Goal: Information Seeking & Learning: Learn about a topic

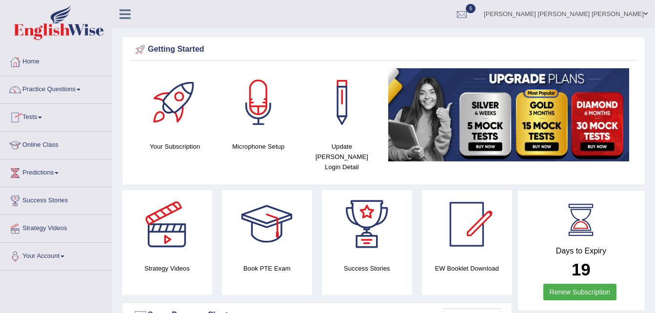
click at [81, 89] on span at bounding box center [79, 90] width 4 height 2
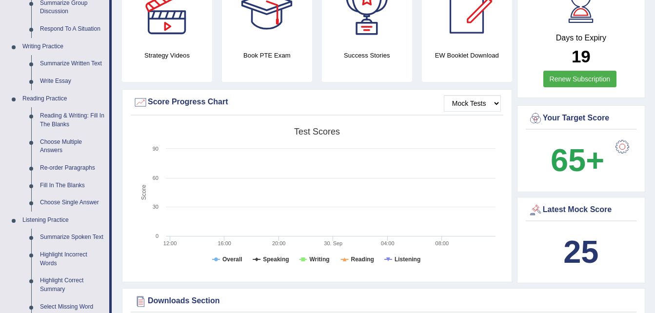
scroll to position [211, 0]
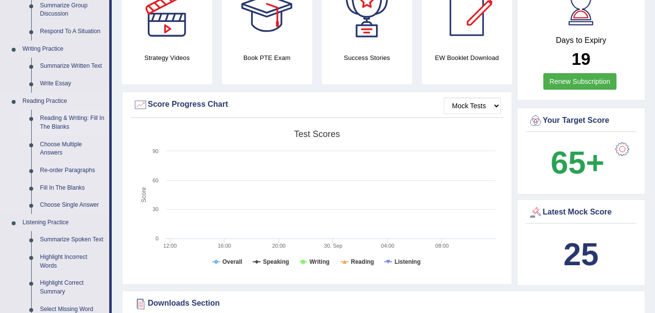
click at [59, 119] on link "Reading & Writing: Fill In The Blanks" at bounding box center [73, 123] width 74 height 26
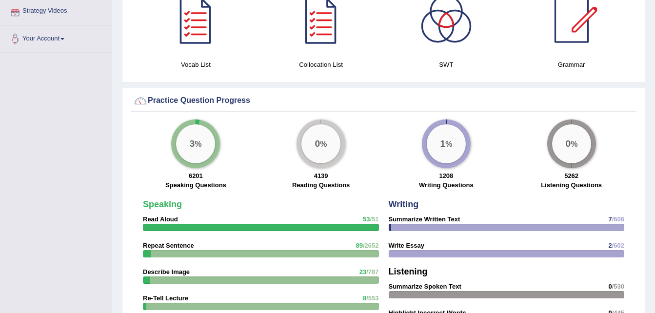
scroll to position [629, 0]
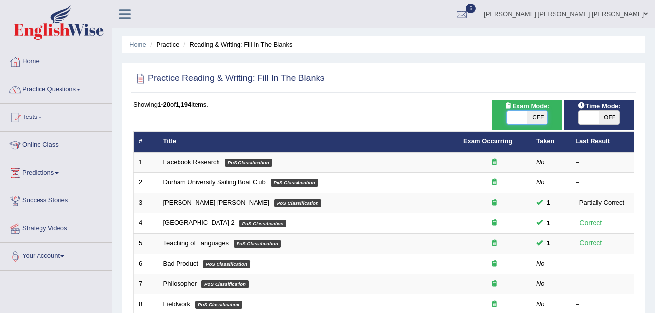
click at [514, 116] on span at bounding box center [517, 118] width 20 height 14
click at [594, 113] on span at bounding box center [589, 118] width 20 height 14
checkbox input "true"
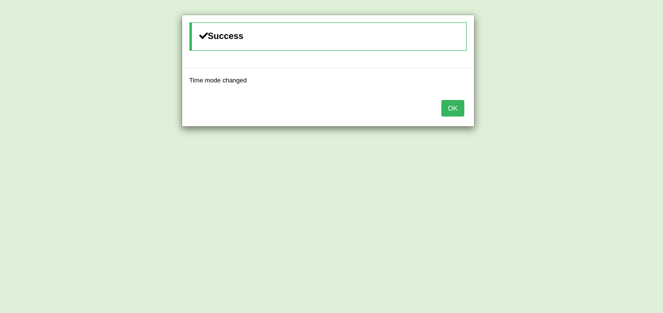
click at [445, 113] on button "OK" at bounding box center [452, 108] width 22 height 17
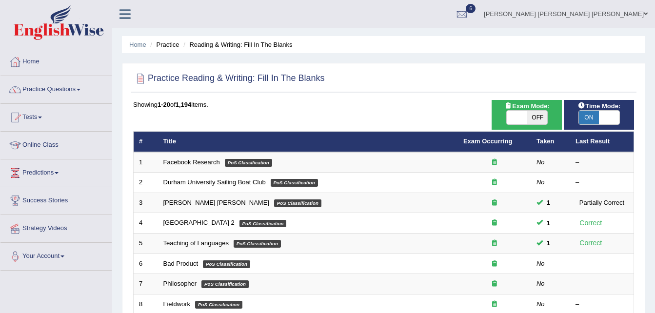
click at [529, 112] on span "OFF" at bounding box center [537, 118] width 20 height 14
checkbox input "true"
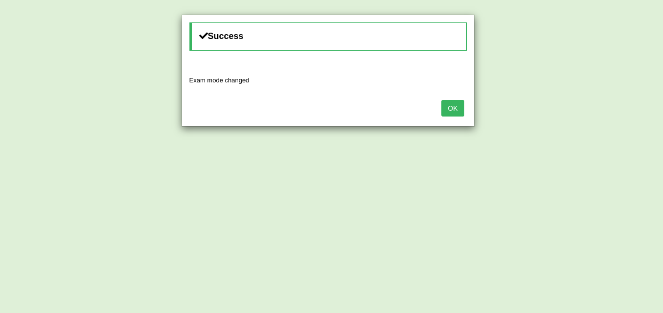
click at [456, 111] on button "OK" at bounding box center [452, 108] width 22 height 17
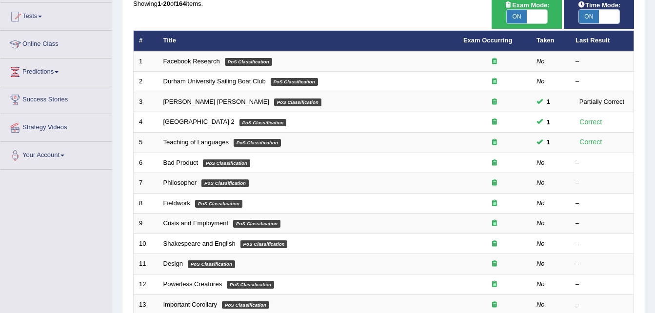
scroll to position [103, 0]
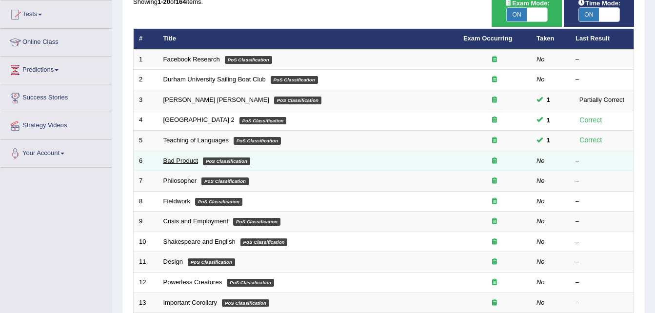
click at [167, 163] on link "Bad Product" at bounding box center [180, 160] width 35 height 7
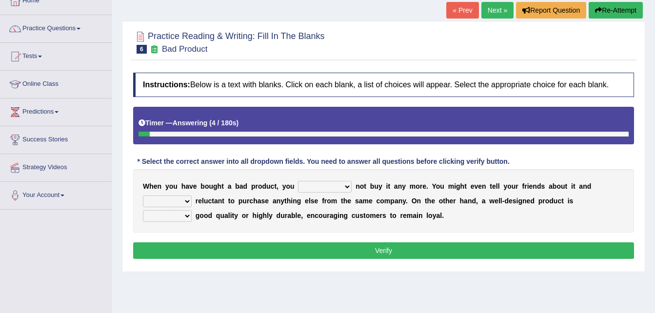
scroll to position [59, 0]
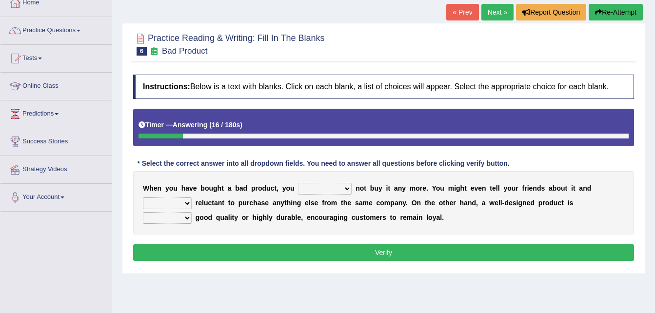
click at [329, 188] on select "would have should have should" at bounding box center [325, 189] width 54 height 12
select select "would"
click at [298, 183] on select "would have should have should" at bounding box center [325, 189] width 54 height 12
click at [192, 198] on select "is are be being" at bounding box center [167, 204] width 49 height 12
select select "being"
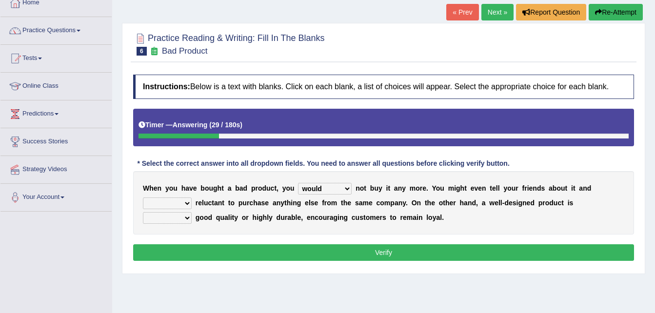
click at [192, 198] on select "is are be being" at bounding box center [167, 204] width 49 height 12
click at [192, 212] on select "both also neither either" at bounding box center [167, 218] width 49 height 12
select select "both"
click at [192, 212] on select "both also neither either" at bounding box center [167, 218] width 49 height 12
click at [476, 248] on button "Verify" at bounding box center [383, 252] width 501 height 17
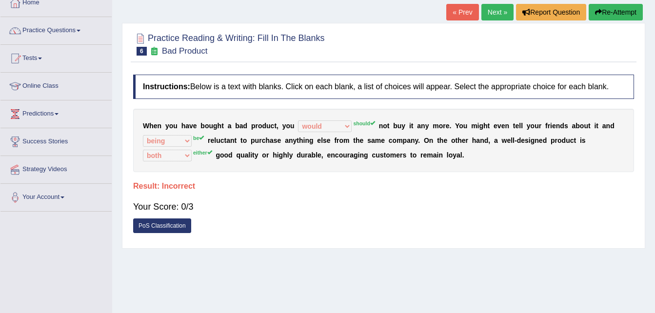
click at [476, 248] on div "Practice Reading & Writing: Fill In The Blanks 6 Bad Product Instructions: Belo…" at bounding box center [384, 136] width 524 height 226
click at [488, 13] on link "Next »" at bounding box center [498, 12] width 32 height 17
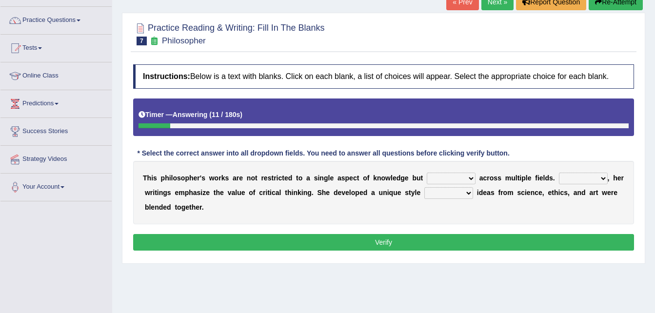
scroll to position [71, 0]
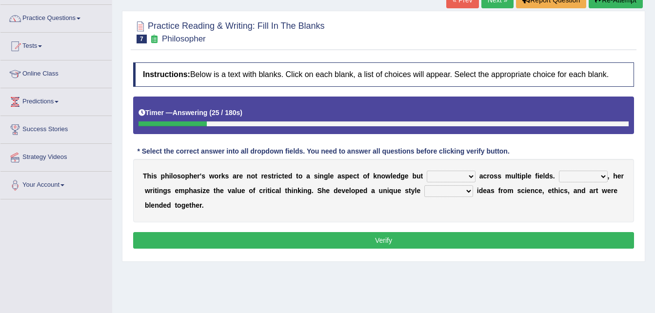
click at [448, 177] on select "constrain contain assemble extend" at bounding box center [451, 177] width 49 height 12
select select "contain"
click at [427, 171] on select "constrain contain assemble extend" at bounding box center [451, 177] width 49 height 12
click at [581, 175] on select "Rather So Moreover Likely" at bounding box center [583, 177] width 49 height 12
select select "Moreover"
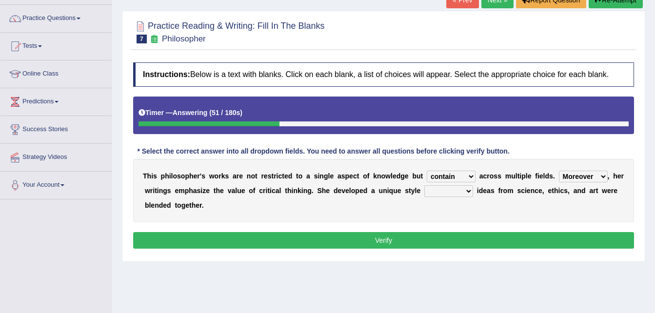
click at [559, 171] on select "Rather So Moreover Likely" at bounding box center [583, 177] width 49 height 12
click at [455, 190] on select "in that that which in which" at bounding box center [449, 191] width 49 height 12
select select "in that"
click at [425, 185] on select "in that that which in which" at bounding box center [449, 191] width 49 height 12
click at [451, 177] on select "constrain contain assemble extend" at bounding box center [451, 177] width 49 height 12
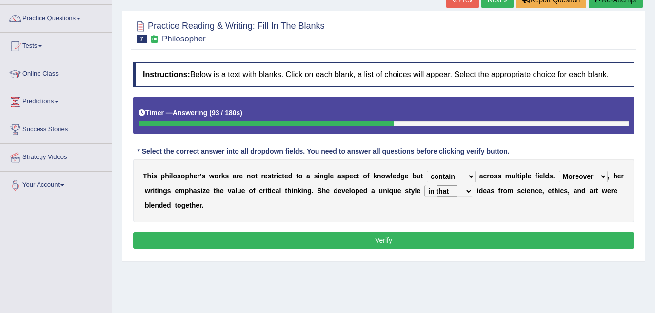
select select "assemble"
click at [427, 171] on select "constrain contain assemble extend" at bounding box center [451, 177] width 49 height 12
click at [577, 177] on select "Rather So Moreover Likely" at bounding box center [583, 177] width 49 height 12
click at [478, 235] on button "Verify" at bounding box center [383, 240] width 501 height 17
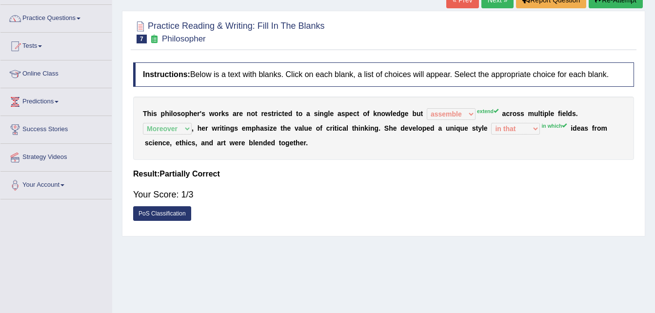
click at [493, 0] on link "Next »" at bounding box center [498, 0] width 32 height 17
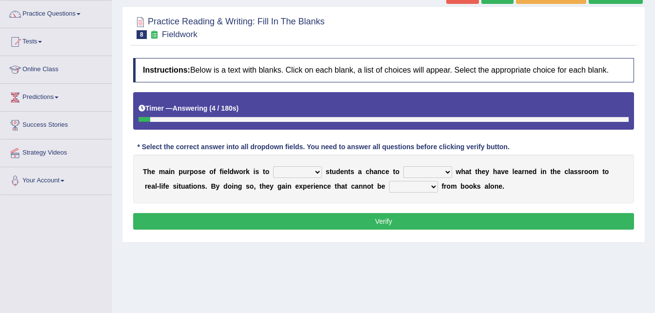
scroll to position [75, 0]
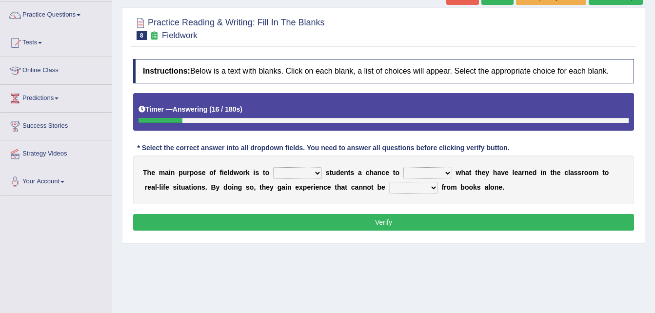
click at [390, 186] on select "originated prepared obtained touted" at bounding box center [413, 188] width 49 height 12
click at [319, 259] on div "Home Practice Reading & Writing: Fill In The Blanks Fieldwork « Prev Next » Rep…" at bounding box center [383, 169] width 543 height 488
click at [311, 176] on select "resemble stow rave offer" at bounding box center [297, 173] width 49 height 12
select select "offer"
click at [273, 167] on select "resemble stow rave offer" at bounding box center [297, 173] width 49 height 12
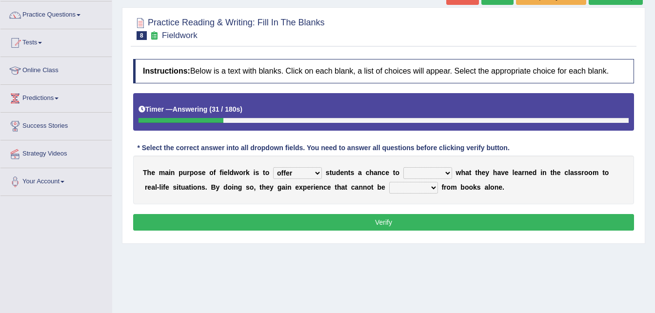
click at [430, 172] on select "compare align apply dismount" at bounding box center [428, 173] width 49 height 12
select select "apply"
click at [404, 167] on select "compare align apply dismount" at bounding box center [428, 173] width 49 height 12
click at [390, 185] on select "originated prepared obtained touted" at bounding box center [413, 188] width 49 height 12
select select "obtained"
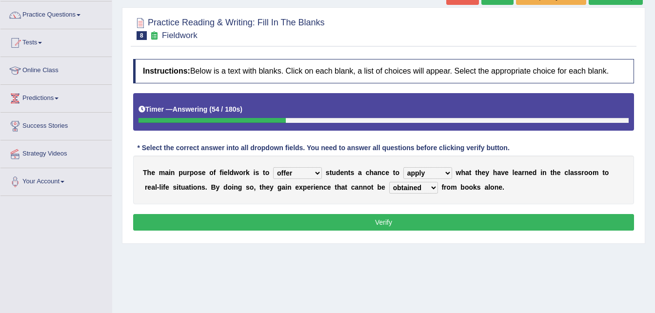
click at [389, 182] on select "originated prepared obtained touted" at bounding box center [413, 188] width 49 height 12
click at [389, 192] on select "originated prepared obtained touted" at bounding box center [413, 188] width 49 height 12
click at [427, 219] on button "Verify" at bounding box center [383, 222] width 501 height 17
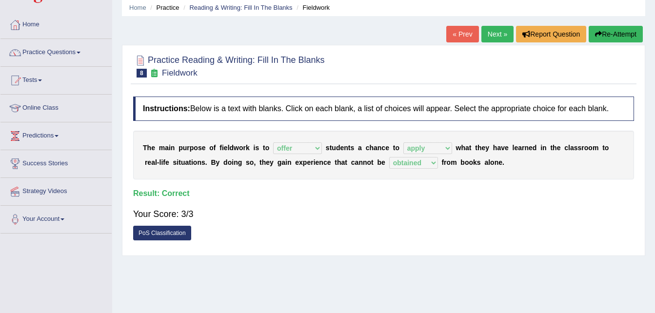
scroll to position [35, 0]
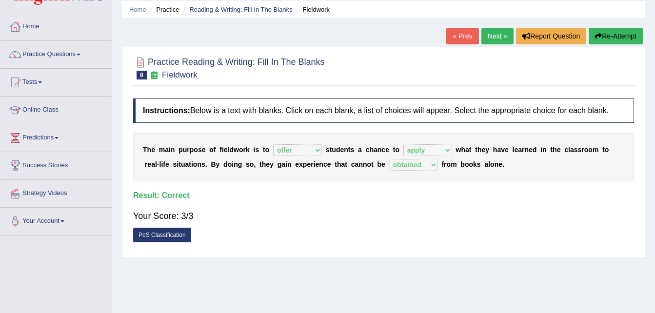
click at [489, 34] on link "Next »" at bounding box center [498, 36] width 32 height 17
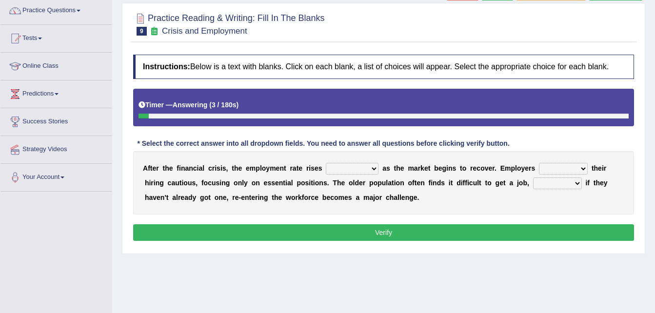
scroll to position [96, 0]
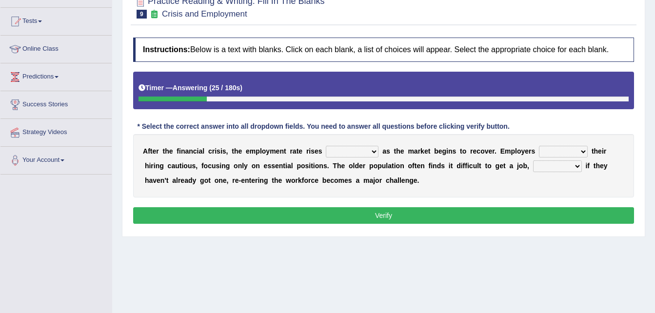
click at [360, 153] on select "normally conversely strenuously sharply" at bounding box center [352, 152] width 53 height 12
select select "sharply"
click at [326, 146] on select "normally conversely strenuously sharply" at bounding box center [352, 152] width 53 height 12
click at [553, 152] on select "keeping kept keep are kept" at bounding box center [563, 152] width 49 height 12
select select "keep"
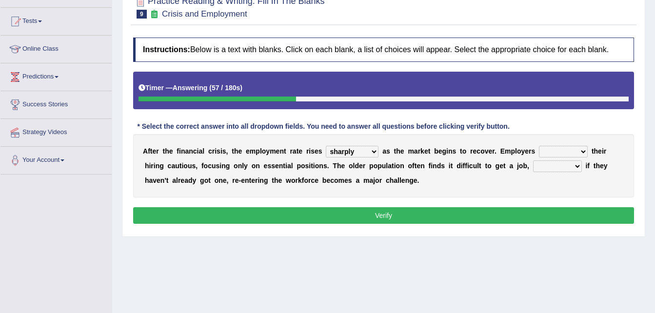
click at [539, 146] on select "keeping kept keep are kept" at bounding box center [563, 152] width 49 height 12
click at [533, 167] on select "although while then because" at bounding box center [557, 167] width 49 height 12
select select "because"
click at [533, 161] on select "although while then because" at bounding box center [557, 167] width 49 height 12
click at [464, 218] on button "Verify" at bounding box center [383, 215] width 501 height 17
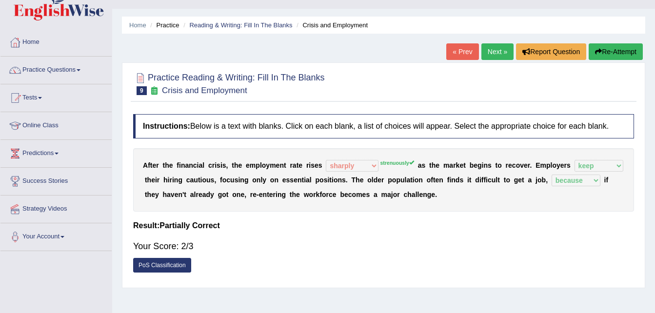
scroll to position [18, 0]
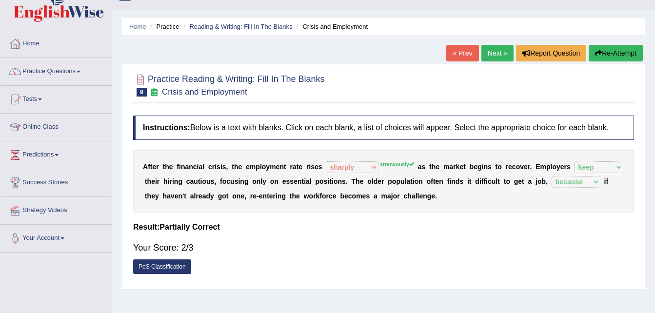
click at [486, 46] on link "Next »" at bounding box center [498, 53] width 32 height 17
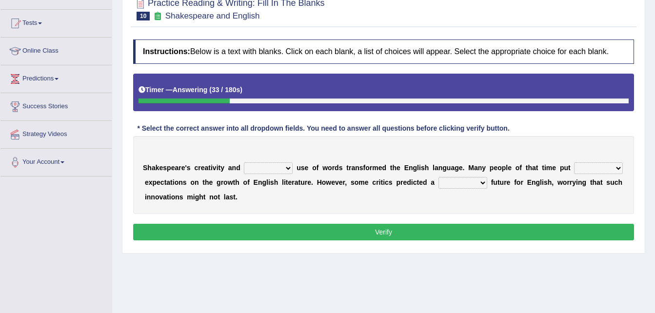
scroll to position [105, 0]
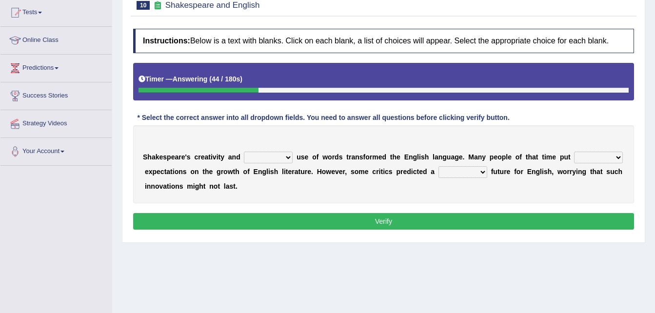
click at [280, 160] on select "idealized intensive fancied inventive" at bounding box center [268, 158] width 49 height 12
select select "intensive"
click at [244, 152] on select "idealized intensive fancied inventive" at bounding box center [268, 158] width 49 height 12
click at [578, 156] on select "wide much high more" at bounding box center [598, 158] width 49 height 12
select select "high"
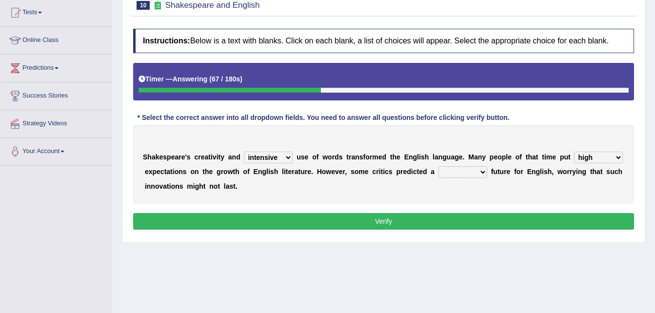
click at [574, 152] on select "wide much high more" at bounding box center [598, 158] width 49 height 12
click at [457, 173] on select "monetary promising irresistible daunting" at bounding box center [463, 172] width 49 height 12
select select "monetary"
click at [439, 166] on select "monetary promising irresistible daunting" at bounding box center [463, 172] width 49 height 12
click at [402, 228] on button "Verify" at bounding box center [383, 221] width 501 height 17
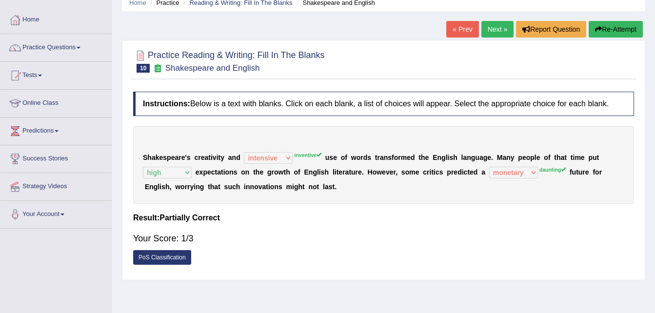
scroll to position [3, 0]
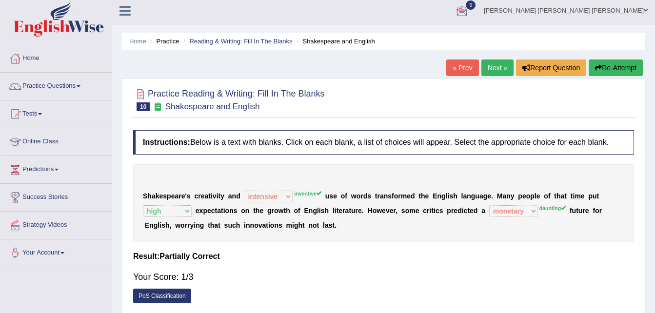
click at [493, 65] on link "Next »" at bounding box center [498, 68] width 32 height 17
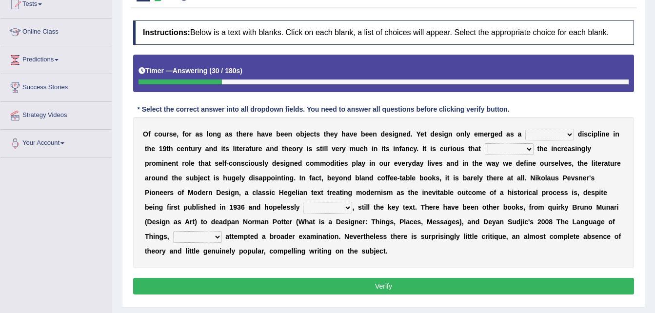
scroll to position [103, 0]
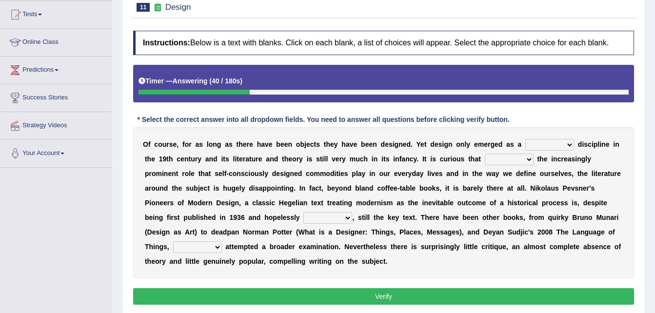
click at [537, 141] on select "bilateral ubiquitous foremost dedicated" at bounding box center [550, 145] width 49 height 12
select select "ubiquitous"
click at [526, 139] on select "bilateral ubiquitous foremost dedicated" at bounding box center [550, 145] width 49 height 12
click at [511, 183] on div "O f c o u r s e , f o r a s l o n g a s t h e r e h a v e b e e n o b j e c t s…" at bounding box center [383, 202] width 501 height 151
click at [485, 160] on select "since despite within through" at bounding box center [509, 160] width 49 height 12
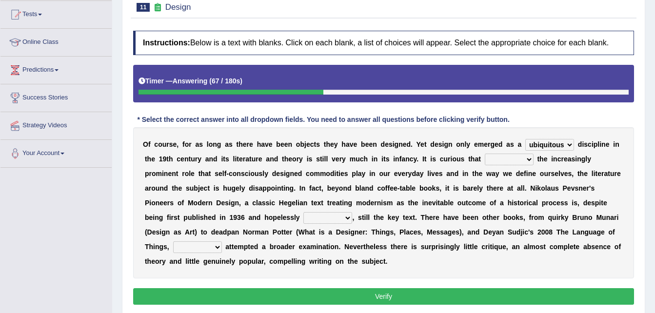
select select "despite"
click at [485, 154] on select "since despite within through" at bounding box center [509, 160] width 49 height 12
click at [304, 218] on select "dates dating date dated" at bounding box center [328, 218] width 49 height 12
select select "dated"
click at [304, 212] on select "dates dating date dated" at bounding box center [328, 218] width 49 height 12
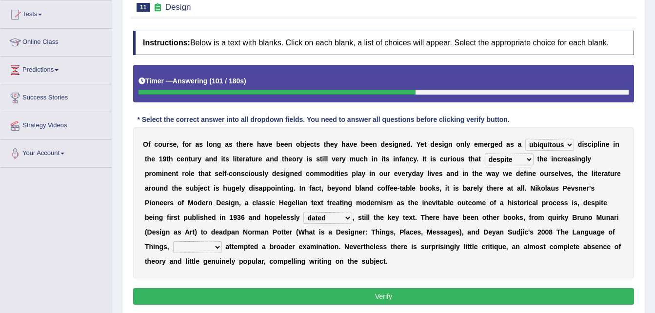
click at [222, 242] on select "which then however as" at bounding box center [197, 248] width 49 height 12
select select "which"
click at [222, 242] on select "which then however as" at bounding box center [197, 248] width 49 height 12
click at [420, 294] on button "Verify" at bounding box center [383, 296] width 501 height 17
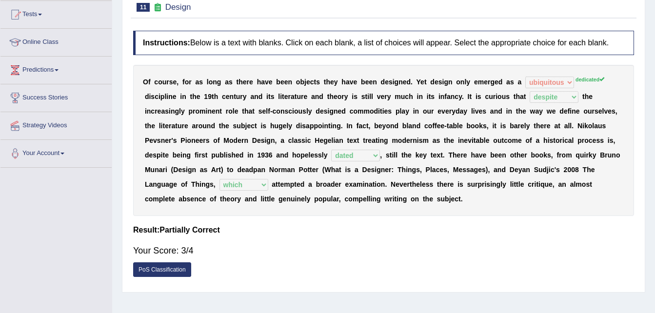
drag, startPoint x: 650, startPoint y: 183, endPoint x: 657, endPoint y: 177, distance: 9.3
click at [655, 177] on html "Toggle navigation Home Practice Questions Speaking Practice Read Aloud Repeat S…" at bounding box center [327, 53] width 655 height 313
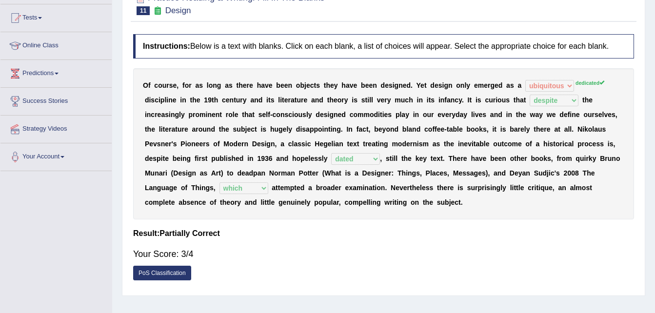
scroll to position [13, 0]
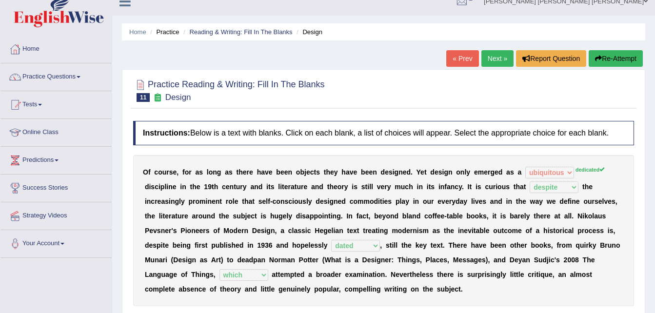
click at [487, 60] on link "Next »" at bounding box center [498, 58] width 32 height 17
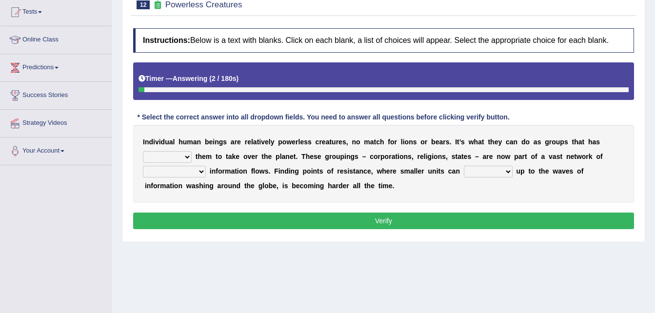
scroll to position [111, 0]
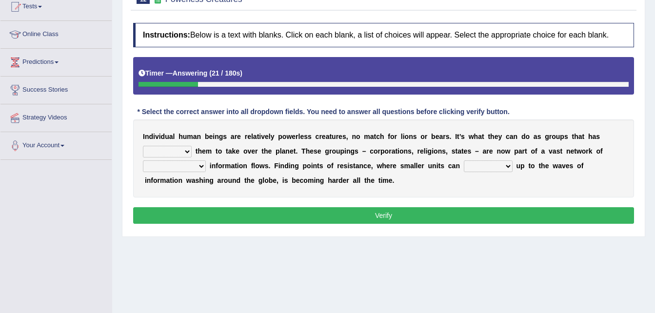
click at [192, 146] on select "enabled contended embodied conjured" at bounding box center [167, 152] width 49 height 12
select select "enabled"
click at [192, 146] on select "enabled contended embodied conjured" at bounding box center [167, 152] width 49 height 12
click at [206, 161] on select "interconnected overlapping fastened exploited" at bounding box center [174, 167] width 63 height 12
select select "interconnected"
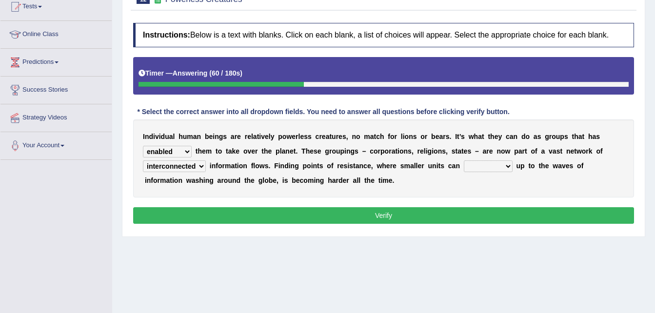
click at [206, 161] on select "interconnected overlapping fastened exploited" at bounding box center [174, 167] width 63 height 12
click at [464, 168] on select "stand raise hail pump" at bounding box center [488, 167] width 49 height 12
select select "raise"
click at [464, 161] on select "stand raise hail pump" at bounding box center [488, 167] width 49 height 12
click at [351, 218] on button "Verify" at bounding box center [383, 215] width 501 height 17
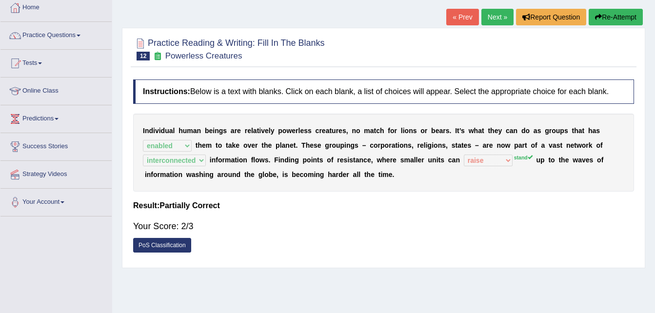
scroll to position [0, 0]
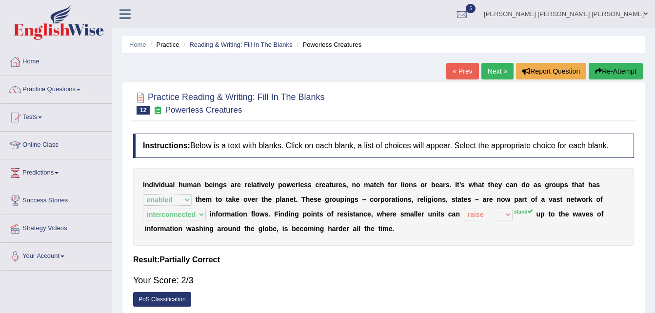
click at [495, 70] on link "Next »" at bounding box center [498, 71] width 32 height 17
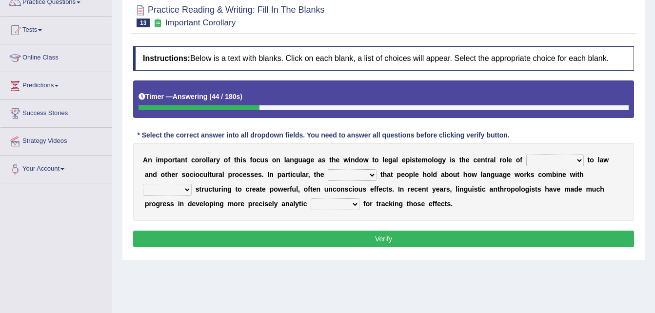
scroll to position [95, 0]
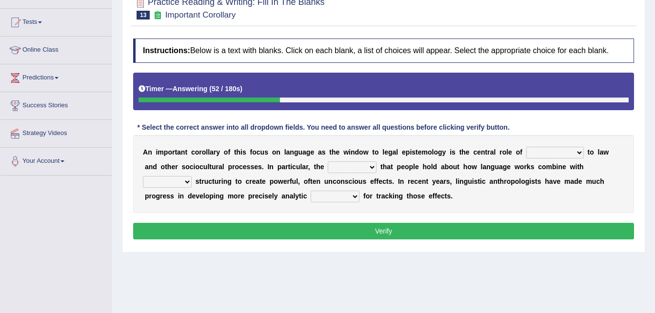
click at [546, 151] on select "discourse epoch dialect acquaintance" at bounding box center [556, 153] width 58 height 12
click at [401, 264] on div "Home Practice Reading & Writing: Fill In The Blanks Important Corollary « Prev …" at bounding box center [383, 149] width 543 height 488
click at [550, 149] on select "discourse epoch dialect acquaintance" at bounding box center [556, 153] width 58 height 12
click at [434, 252] on div "Practice Reading & Writing: Fill In The Blanks 13 Important Corollary Instructi…" at bounding box center [384, 120] width 524 height 266
click at [536, 154] on select "discourse epoch dialect acquaintance" at bounding box center [556, 153] width 58 height 12
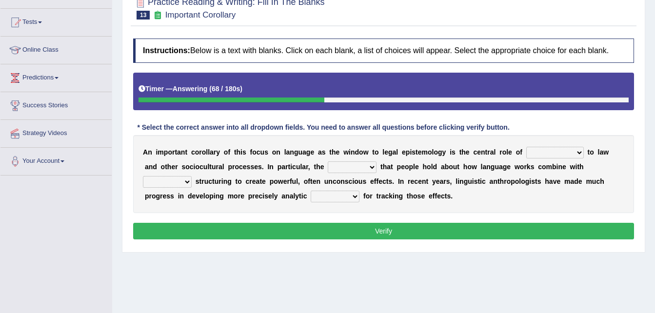
click at [527, 153] on select "discourse epoch dialect acquaintance" at bounding box center [556, 153] width 58 height 12
select select "acquaintance"
click at [527, 147] on select "discourse epoch dialect acquaintance" at bounding box center [556, 153] width 58 height 12
click at [328, 169] on select "deviation besmirch consent ideas" at bounding box center [352, 168] width 49 height 12
select select "ideas"
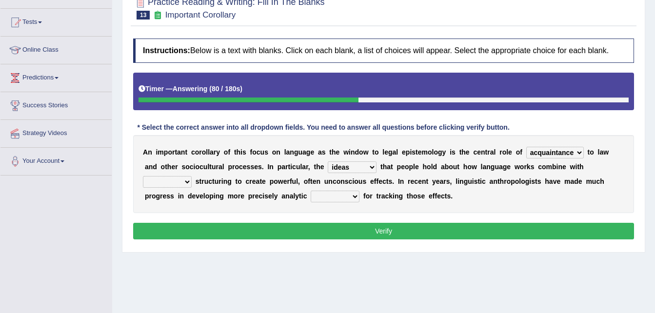
click at [328, 162] on select "deviation besmirch consent ideas" at bounding box center [352, 168] width 49 height 12
click at [192, 176] on select "mandatory linguistic legitimate customary" at bounding box center [167, 182] width 49 height 12
select select "linguistic"
click at [192, 176] on select "mandatory linguistic legitimate customary" at bounding box center [167, 182] width 49 height 12
click at [311, 195] on select "tools appetite albums stroke" at bounding box center [335, 197] width 49 height 12
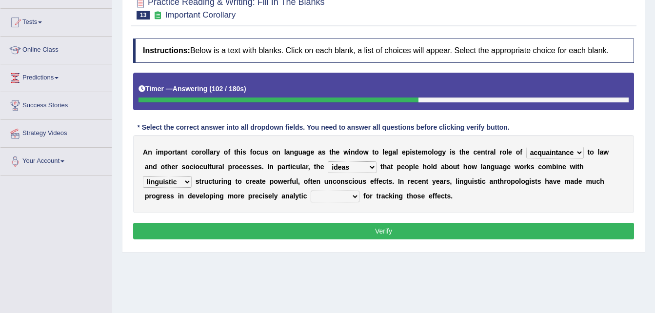
select select "tools"
click at [311, 191] on select "tools appetite albums stroke" at bounding box center [335, 197] width 49 height 12
click at [255, 227] on button "Verify" at bounding box center [383, 231] width 501 height 17
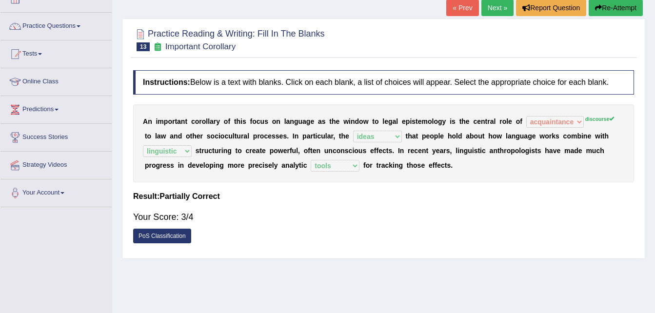
scroll to position [42, 0]
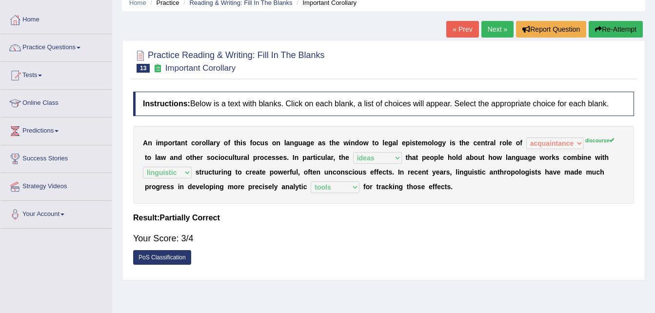
click at [499, 29] on link "Next »" at bounding box center [498, 29] width 32 height 17
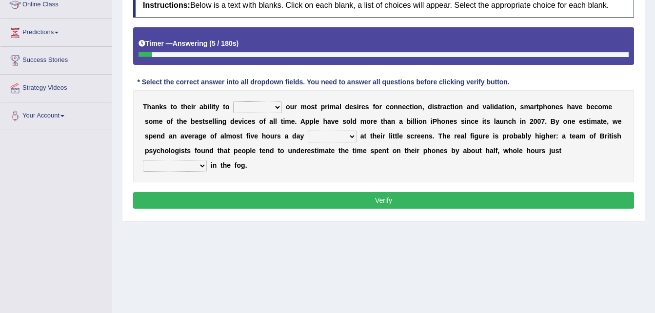
scroll to position [136, 0]
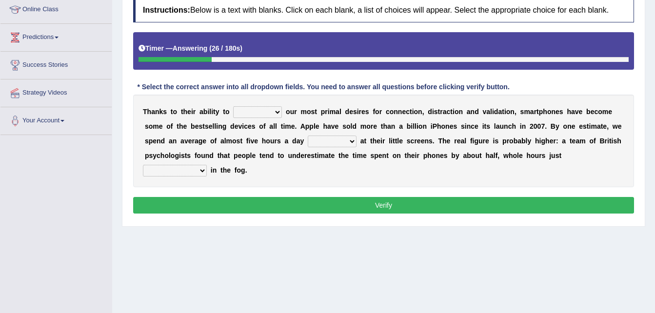
click at [262, 112] on select "hijack describe sharpen conserve" at bounding box center [257, 112] width 49 height 12
click at [233, 106] on select "hijack describe sharpen conserve" at bounding box center [257, 112] width 49 height 12
click at [263, 113] on select "hijack describe sharpen conserve" at bounding box center [257, 112] width 49 height 12
select select "conserve"
click at [233, 106] on select "hijack describe sharpen conserve" at bounding box center [257, 112] width 49 height 12
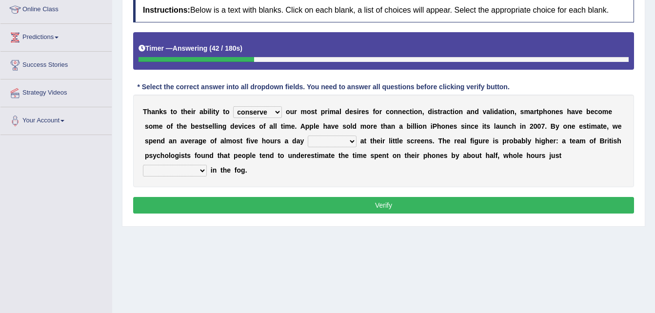
click at [308, 141] on select "watching waggling snoring staring" at bounding box center [332, 142] width 49 height 12
select select "watching"
click at [308, 136] on select "watching waggling snoring staring" at bounding box center [332, 142] width 49 height 12
click at [207, 165] on select "has evaporated evaporating evaporate evaporates" at bounding box center [175, 171] width 64 height 12
select select "has evaporated"
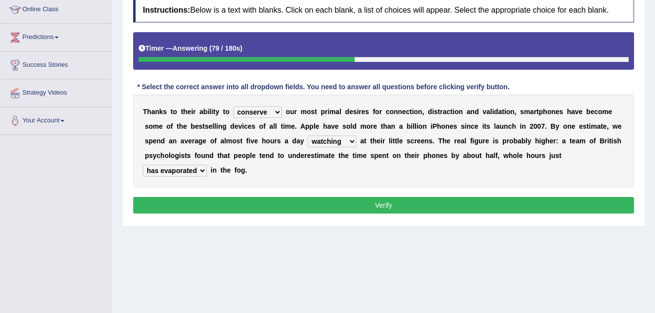
click at [207, 165] on select "has evaporated evaporating evaporate evaporates" at bounding box center [175, 171] width 64 height 12
click at [440, 197] on button "Verify" at bounding box center [383, 205] width 501 height 17
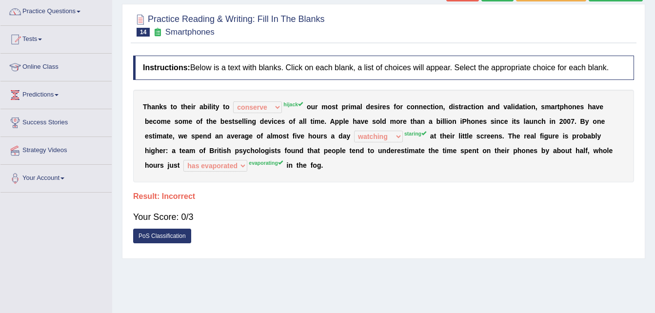
scroll to position [64, 0]
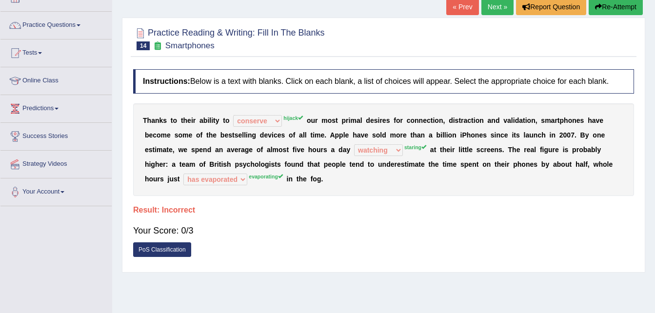
click at [482, 11] on link "Next »" at bounding box center [498, 7] width 32 height 17
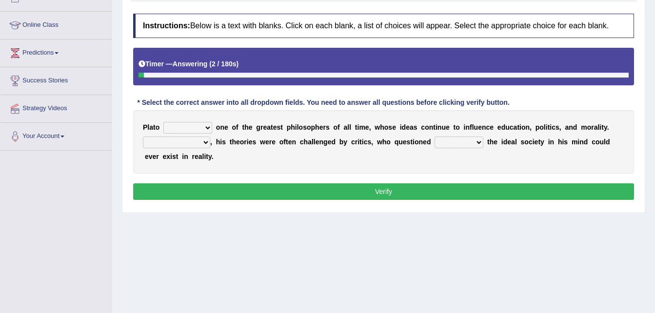
scroll to position [114, 0]
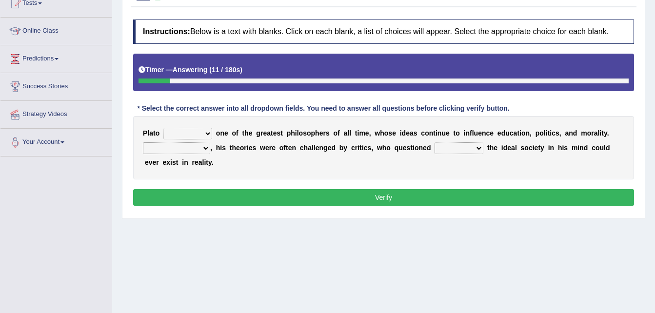
click at [197, 128] on select "keeps comes claims remains" at bounding box center [187, 134] width 49 height 12
select select "remains"
click at [163, 128] on select "keeps comes claims remains" at bounding box center [187, 134] width 49 height 12
click at [187, 146] on select "Notwithstanding So However Whatever" at bounding box center [176, 148] width 67 height 12
select select "So"
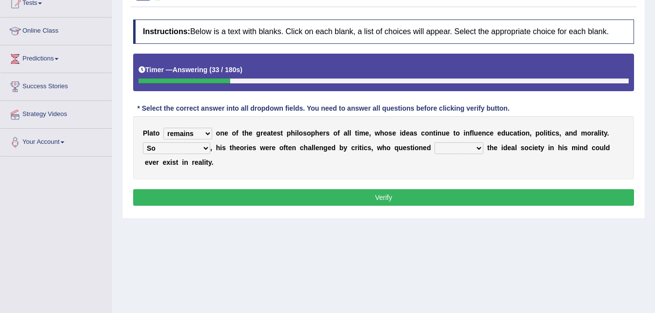
click at [143, 142] on select "Notwithstanding So However Whatever" at bounding box center [176, 148] width 67 height 12
click at [446, 146] on select "which what that whether" at bounding box center [459, 148] width 49 height 12
select select "that"
click at [435, 142] on select "which what that whether" at bounding box center [459, 148] width 49 height 12
click at [415, 197] on button "Verify" at bounding box center [383, 197] width 501 height 17
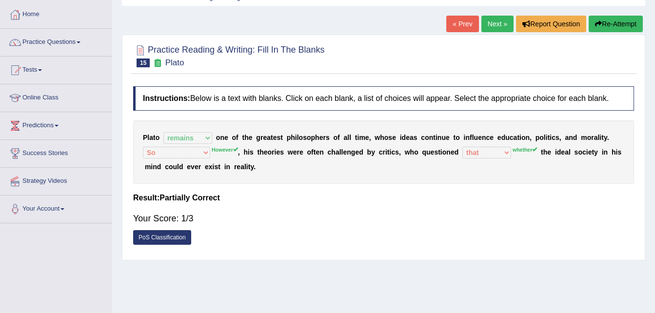
scroll to position [43, 0]
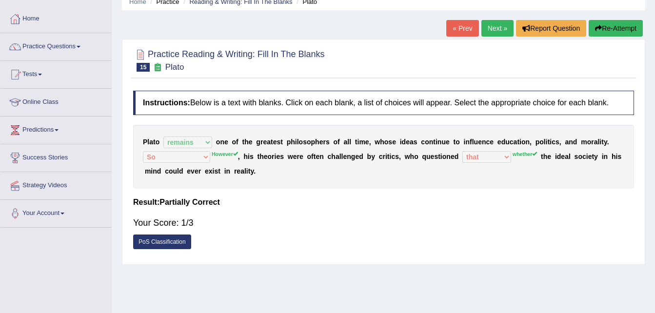
click at [505, 20] on link "Next »" at bounding box center [498, 28] width 32 height 17
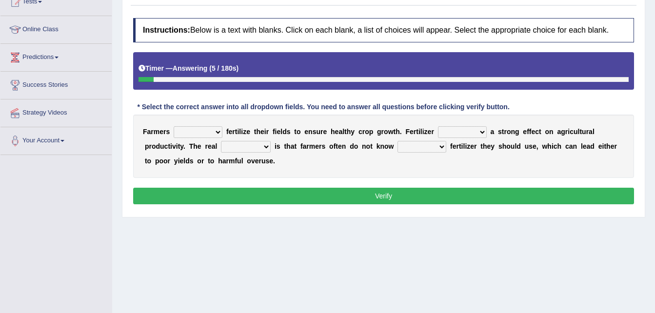
scroll to position [115, 0]
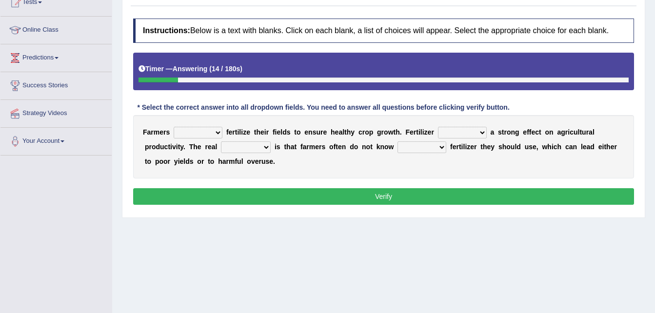
click at [188, 132] on select "must should need can" at bounding box center [198, 133] width 49 height 12
click at [174, 127] on select "must should need can" at bounding box center [198, 133] width 49 height 12
click at [204, 131] on select "must should need can" at bounding box center [198, 133] width 49 height 12
select select "should"
click at [174, 127] on select "must should need can" at bounding box center [198, 133] width 49 height 12
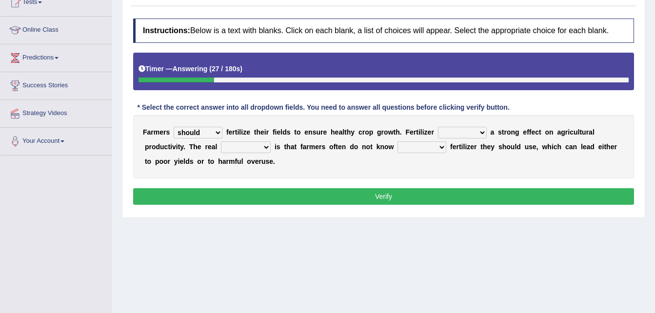
click at [454, 128] on select "has had have having" at bounding box center [462, 133] width 49 height 12
select select "has"
click at [438, 127] on select "has had have having" at bounding box center [462, 133] width 49 height 12
click at [221, 144] on select "problem question conclusion answer" at bounding box center [246, 148] width 50 height 12
click at [221, 142] on select "problem question conclusion answer" at bounding box center [246, 148] width 50 height 12
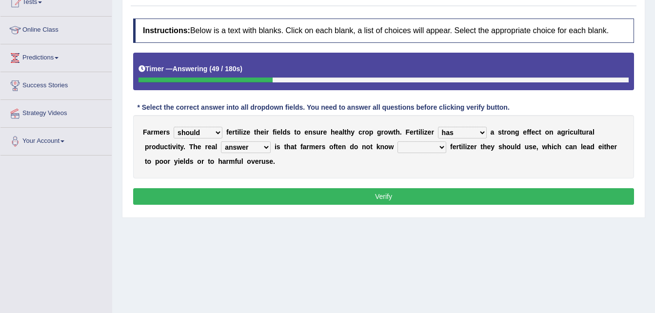
click at [221, 146] on select "problem question conclusion answer" at bounding box center [246, 148] width 50 height 12
select select "question"
click at [221, 142] on select "problem question conclusion answer" at bounding box center [246, 148] width 50 height 12
click at [398, 142] on select "how much how many however so much" at bounding box center [422, 148] width 49 height 12
select select "how much"
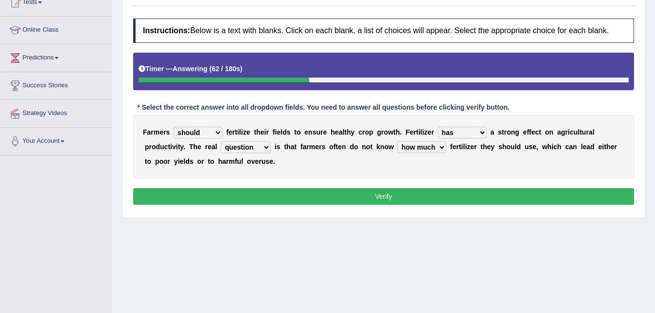
click at [398, 142] on select "how much how many however so much" at bounding box center [422, 148] width 49 height 12
click at [196, 139] on div "F a r m e r s must should need can f e r t i l i z e t h e i r f i e l d s t o …" at bounding box center [383, 146] width 501 height 63
click at [221, 144] on select "problem question conclusion answer" at bounding box center [246, 148] width 50 height 12
select select "answer"
click at [221, 142] on select "problem question conclusion answer" at bounding box center [246, 148] width 50 height 12
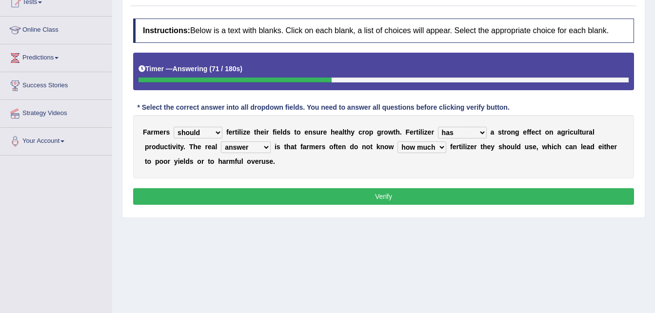
click at [214, 194] on button "Verify" at bounding box center [383, 196] width 501 height 17
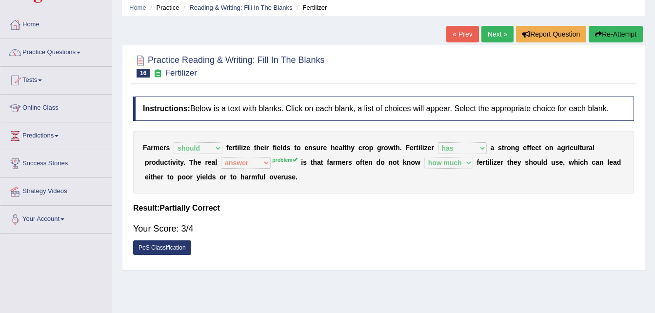
scroll to position [32, 0]
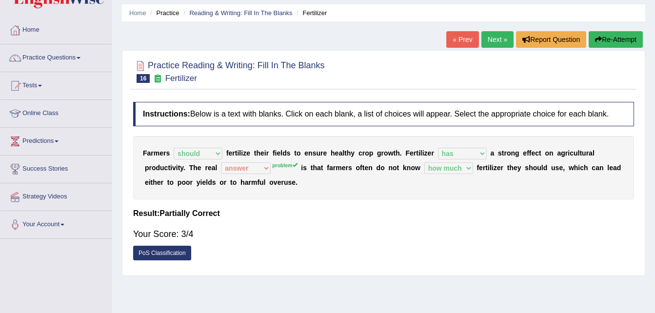
click at [491, 40] on link "Next »" at bounding box center [498, 39] width 32 height 17
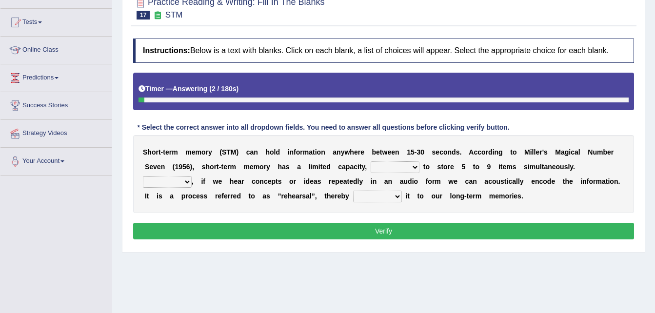
scroll to position [118, 0]
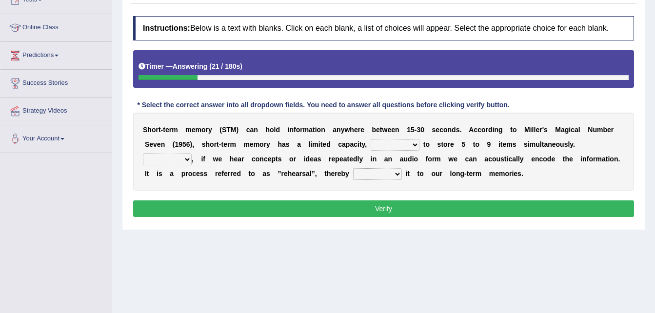
click at [371, 141] on select "being able is able be able unable" at bounding box center [395, 145] width 49 height 12
select select "being able"
click at [371, 139] on select "being able is able be able unable" at bounding box center [395, 145] width 49 height 12
click at [192, 154] on select "However So Moreover Therefore" at bounding box center [167, 160] width 49 height 12
select select "However"
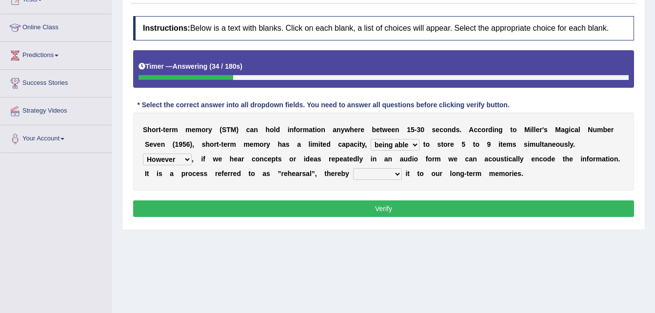
click at [192, 154] on select "However So Moreover Therefore" at bounding box center [167, 160] width 49 height 12
click at [439, 165] on div "S h o r t - t e r m m e m o r y ( S T M ) c a n h o l d i n f o r m a t i o n a…" at bounding box center [383, 152] width 501 height 78
click at [353, 173] on select "commit commits commiting commited" at bounding box center [377, 174] width 49 height 12
select select "commited"
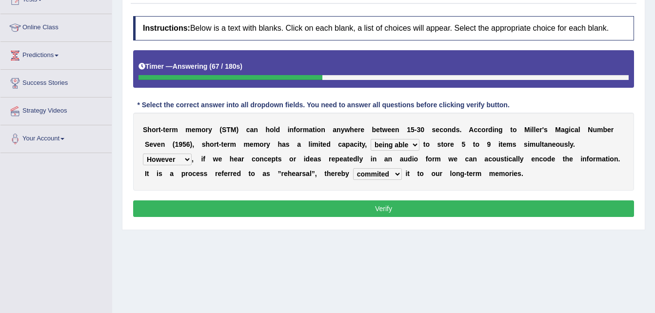
click at [353, 168] on select "commit commits commiting commited" at bounding box center [377, 174] width 49 height 12
click at [249, 206] on button "Verify" at bounding box center [383, 209] width 501 height 17
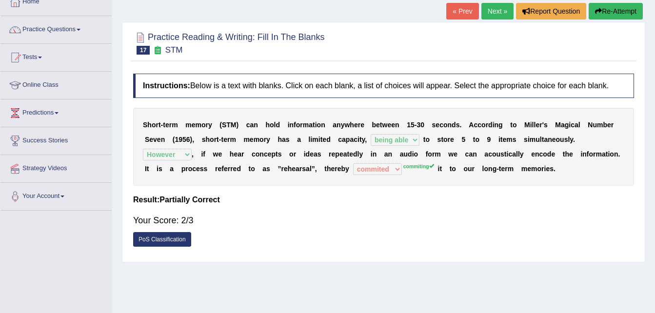
scroll to position [54, 0]
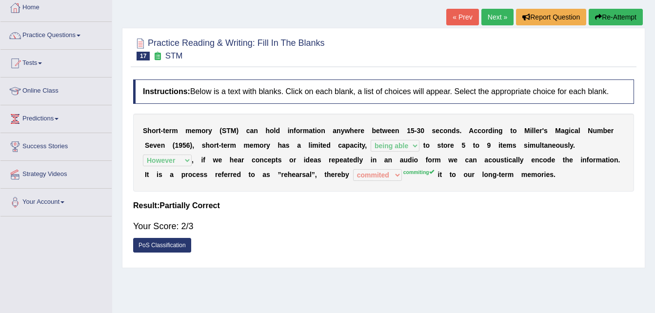
click at [499, 20] on link "Next »" at bounding box center [498, 17] width 32 height 17
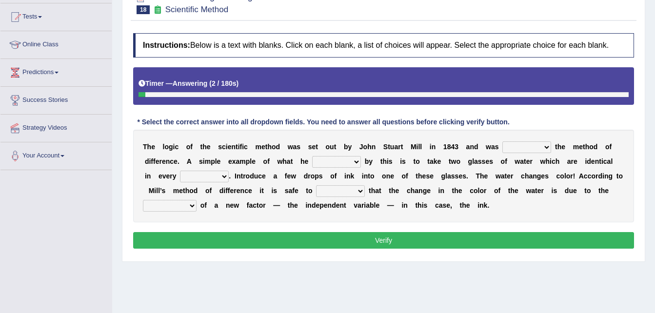
scroll to position [105, 0]
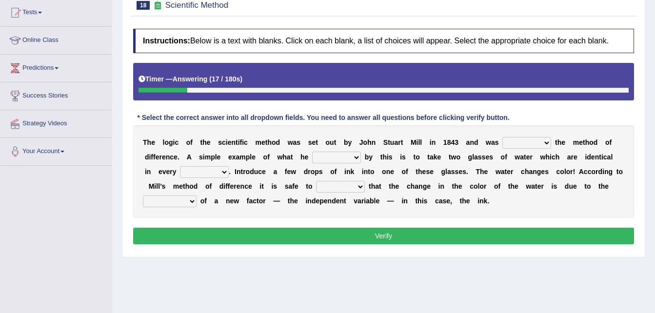
click at [516, 138] on select "pointed claimed demanded named" at bounding box center [527, 143] width 49 height 12
select select "claimed"
click at [503, 137] on select "pointed claimed demanded named" at bounding box center [527, 143] width 49 height 12
click at [339, 156] on select "capped charged found meant" at bounding box center [336, 158] width 49 height 12
select select "found"
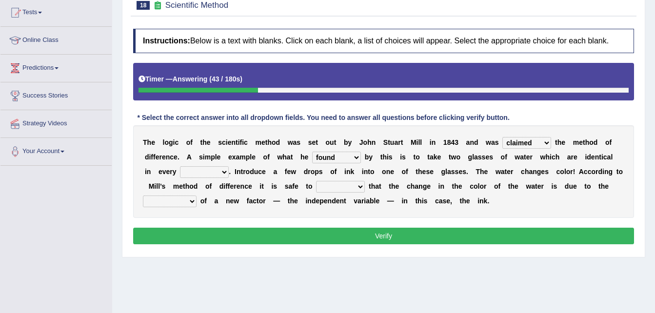
click at [312, 152] on select "capped charged found meant" at bounding box center [336, 158] width 49 height 12
click at [180, 170] on select "thought identity measure respect" at bounding box center [204, 172] width 49 height 12
select select "thought"
click at [180, 166] on select "thought identity measure respect" at bounding box center [204, 172] width 49 height 12
click at [263, 193] on div "T h e l o g i c o f t h e s c i e n t i f i c m e t h o d w a s s e t o u t b y…" at bounding box center [383, 171] width 501 height 93
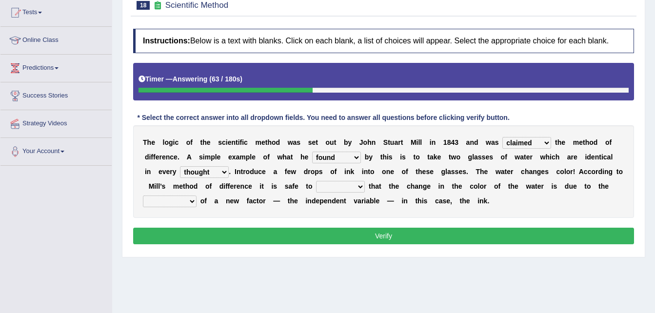
click at [316, 184] on select "assume discuss prefer acclaim" at bounding box center [340, 187] width 49 height 12
select select "assume"
click at [316, 181] on select "assume discuss prefer acclaim" at bounding box center [340, 187] width 49 height 12
click at [197, 196] on select "introduction magnitude preparation purification" at bounding box center [170, 202] width 54 height 12
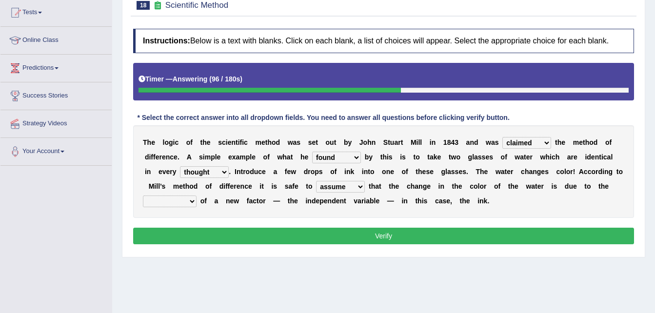
select select "purification"
click at [197, 196] on select "introduction magnitude preparation purification" at bounding box center [170, 202] width 54 height 12
click at [530, 240] on button "Verify" at bounding box center [383, 236] width 501 height 17
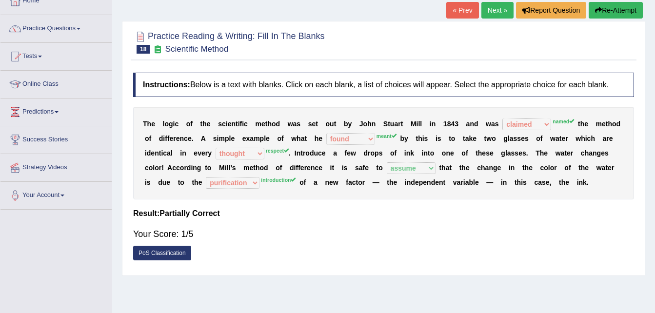
scroll to position [59, 0]
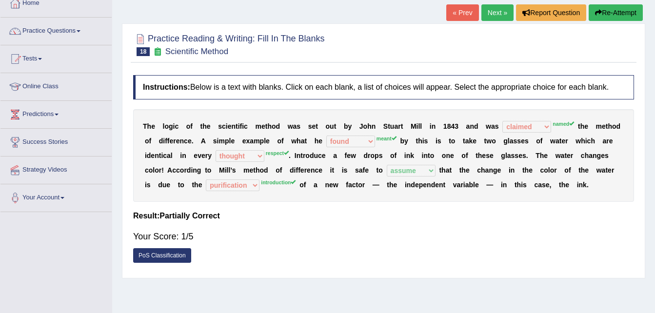
click at [491, 12] on link "Next »" at bounding box center [498, 12] width 32 height 17
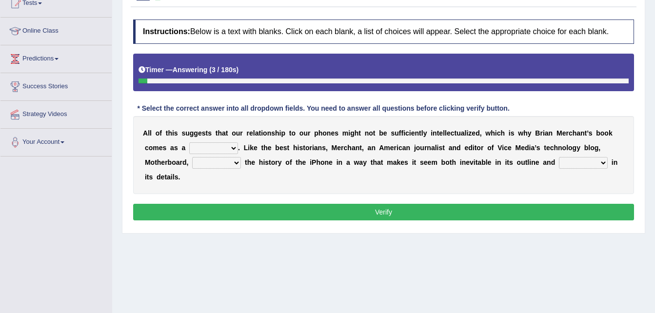
scroll to position [115, 0]
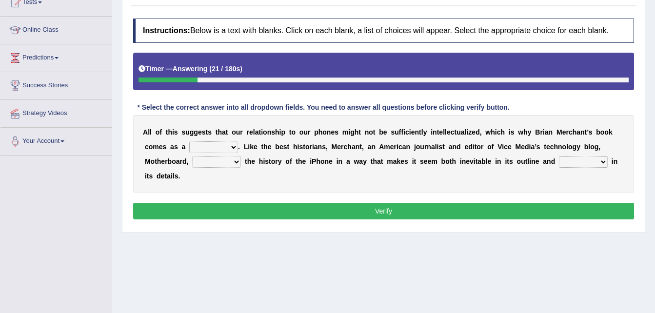
click at [163, 138] on div "A l l o f t h i s s u g g e s t s t h a t o u r r e l a t i o n s h i p t o o u…" at bounding box center [383, 154] width 501 height 78
click at [189, 145] on select "privilege relief demotion flash" at bounding box center [213, 148] width 49 height 12
select select "relief"
click at [189, 142] on select "privilege relief demotion flash" at bounding box center [213, 148] width 49 height 12
click at [192, 164] on select "enriches unpacks detours contorts" at bounding box center [216, 162] width 49 height 12
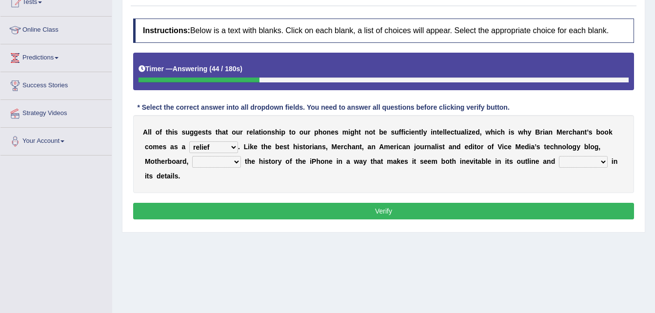
select select "enriches"
click at [192, 156] on select "enriches unpacks detours contorts" at bounding box center [216, 162] width 49 height 12
click at [559, 157] on select "surprises surprised surprising surprise" at bounding box center [583, 162] width 49 height 12
click at [559, 156] on select "surprises surprised surprising surprise" at bounding box center [583, 162] width 49 height 12
click at [559, 160] on select "surprises surprised surprising surprise" at bounding box center [583, 162] width 49 height 12
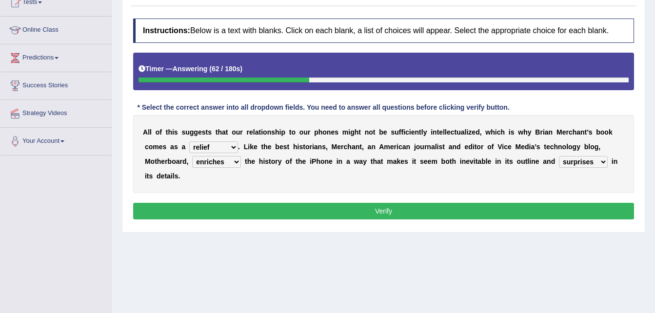
select select "surprising"
click at [559, 156] on select "surprises surprised surprising surprise" at bounding box center [583, 162] width 49 height 12
click at [435, 203] on button "Verify" at bounding box center [383, 211] width 501 height 17
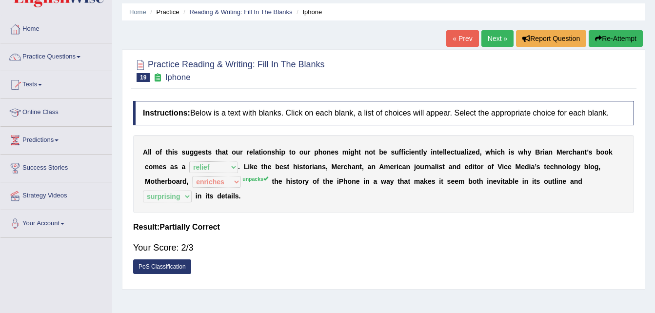
scroll to position [30, 0]
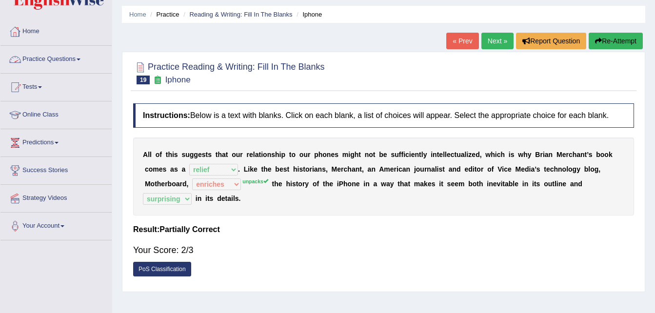
click at [76, 54] on link "Practice Questions" at bounding box center [55, 58] width 111 height 24
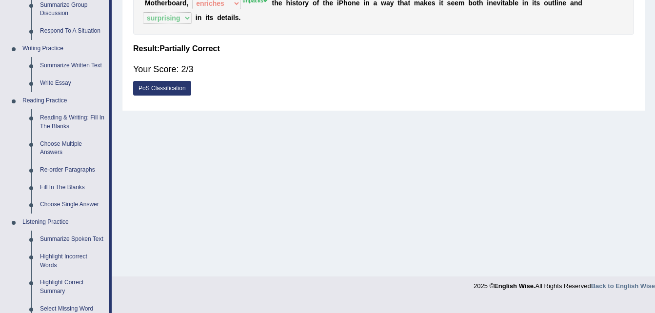
scroll to position [210, 0]
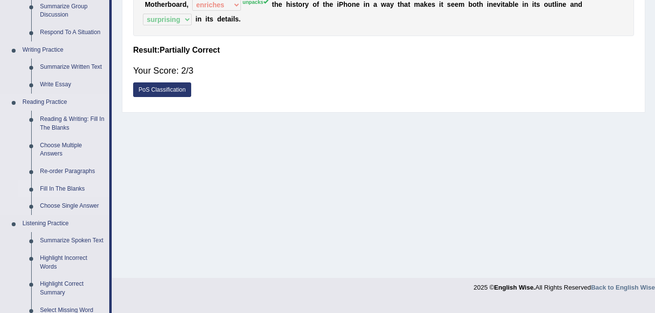
click at [42, 188] on link "Fill In The Blanks" at bounding box center [73, 190] width 74 height 18
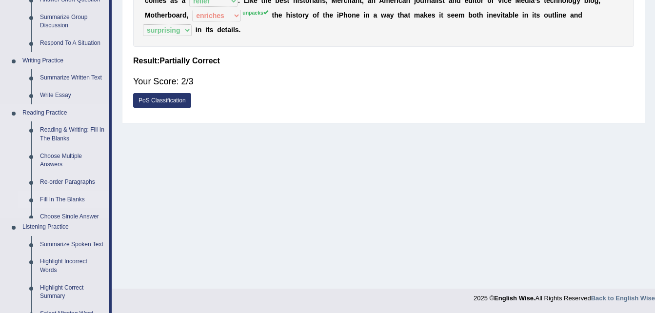
scroll to position [414, 0]
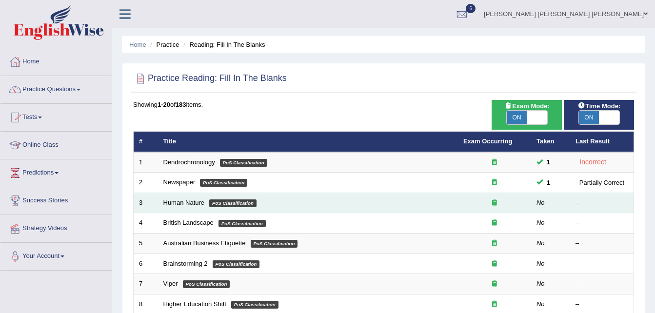
click at [229, 203] on em "PoS Classification" at bounding box center [232, 204] width 47 height 8
click at [189, 203] on link "Human Nature" at bounding box center [183, 202] width 41 height 7
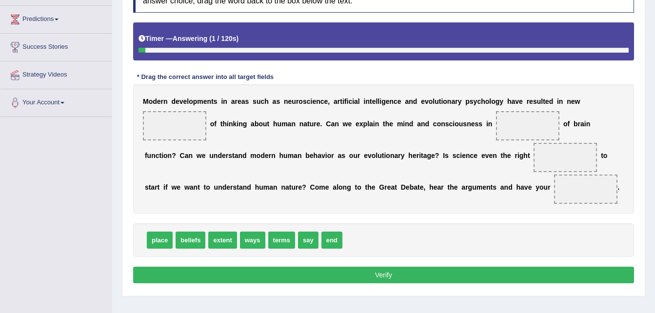
scroll to position [166, 0]
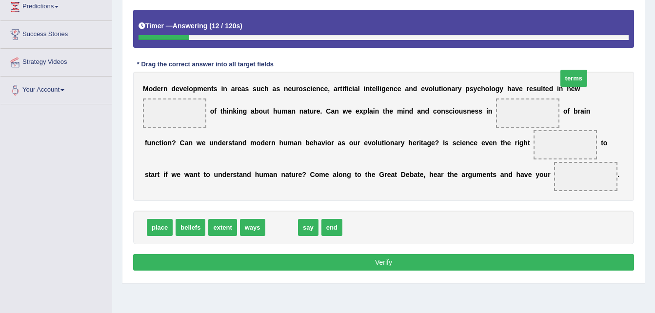
drag, startPoint x: 277, startPoint y: 246, endPoint x: 570, endPoint y: 97, distance: 328.6
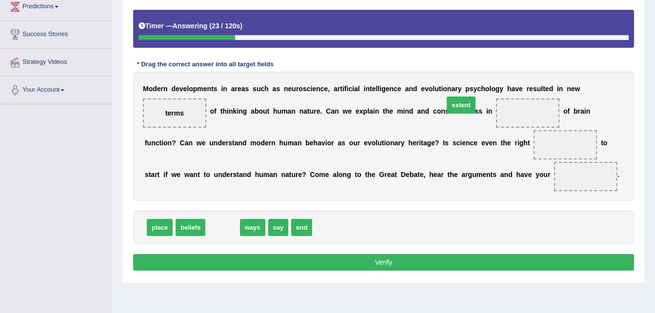
drag, startPoint x: 225, startPoint y: 239, endPoint x: 463, endPoint y: 116, distance: 267.1
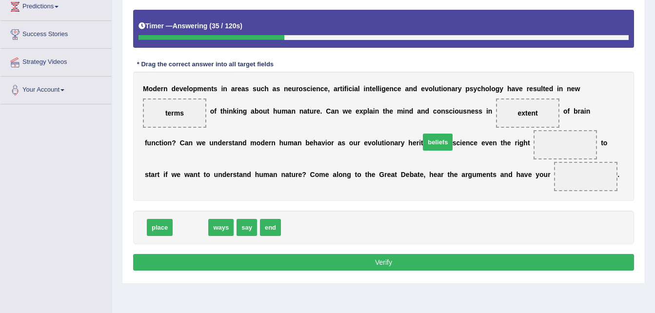
drag, startPoint x: 182, startPoint y: 243, endPoint x: 429, endPoint y: 158, distance: 261.4
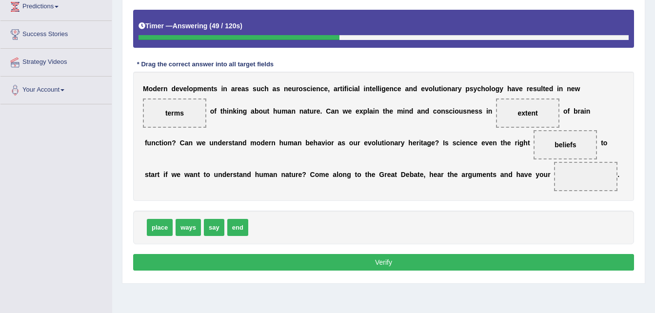
drag, startPoint x: 425, startPoint y: 156, endPoint x: 423, endPoint y: 193, distance: 37.7
click at [423, 193] on div "M o d e r n d e v e l o p m e n t s i n a r e a s s u c h a s n e u r o s c i e…" at bounding box center [383, 136] width 501 height 129
click at [534, 160] on span "beliefs" at bounding box center [565, 144] width 63 height 29
drag, startPoint x: 442, startPoint y: 167, endPoint x: 431, endPoint y: 190, distance: 25.6
click at [431, 190] on div "M o d e r n d e v e l o p m e n t s i n a r e a s s u c h a s n e u r o s c i e…" at bounding box center [383, 136] width 501 height 129
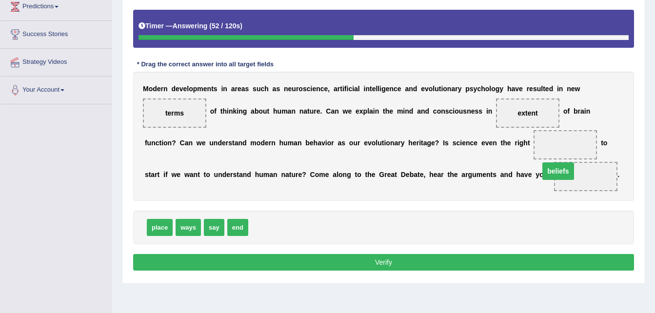
drag, startPoint x: 433, startPoint y: 160, endPoint x: 424, endPoint y: 183, distance: 25.2
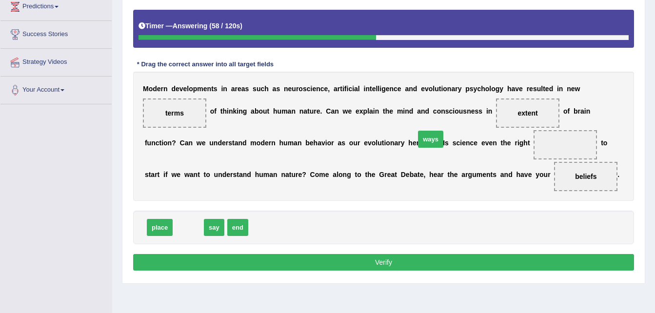
drag, startPoint x: 178, startPoint y: 243, endPoint x: 421, endPoint y: 156, distance: 258.4
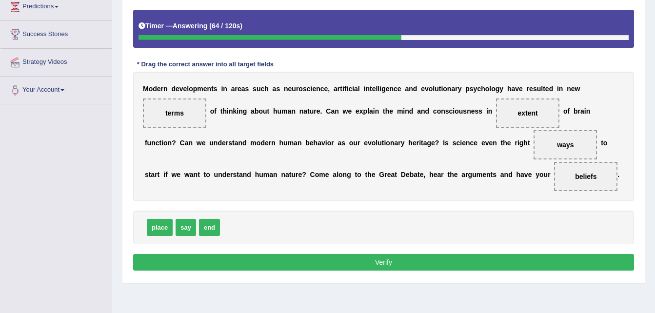
click at [307, 271] on button "Verify" at bounding box center [383, 262] width 501 height 17
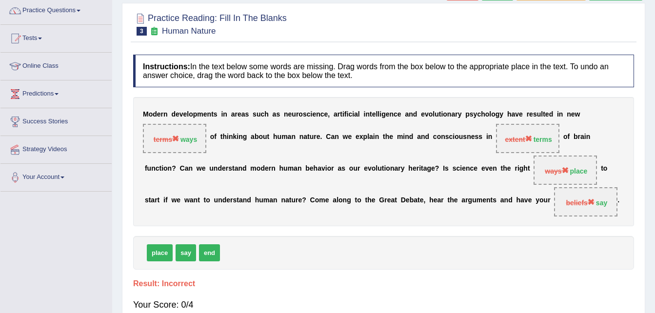
scroll to position [78, 0]
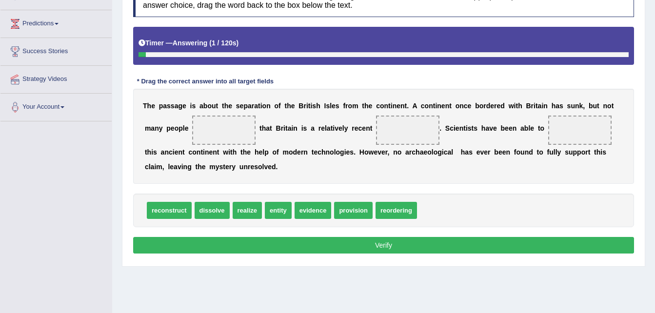
scroll to position [147, 0]
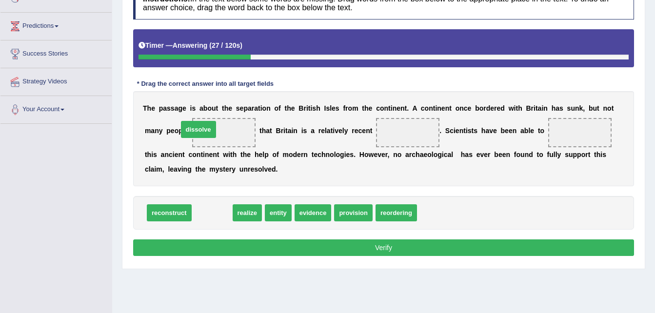
drag, startPoint x: 206, startPoint y: 212, endPoint x: 192, endPoint y: 128, distance: 85.1
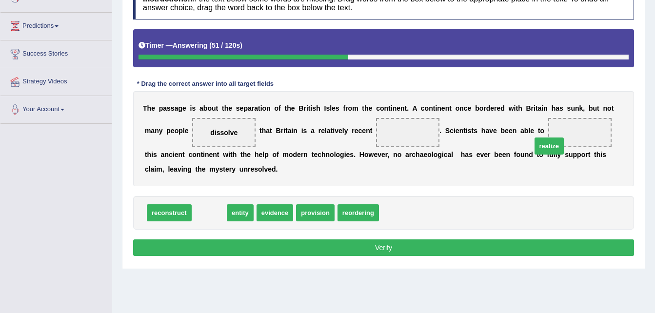
drag, startPoint x: 210, startPoint y: 210, endPoint x: 550, endPoint y: 143, distance: 346.2
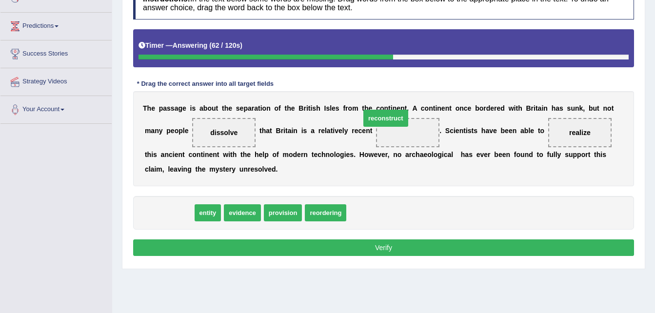
drag, startPoint x: 169, startPoint y: 213, endPoint x: 385, endPoint y: 114, distance: 238.0
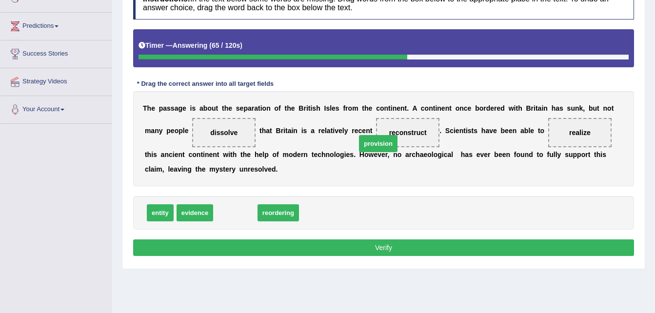
drag, startPoint x: 226, startPoint y: 218, endPoint x: 366, endPoint y: 145, distance: 157.6
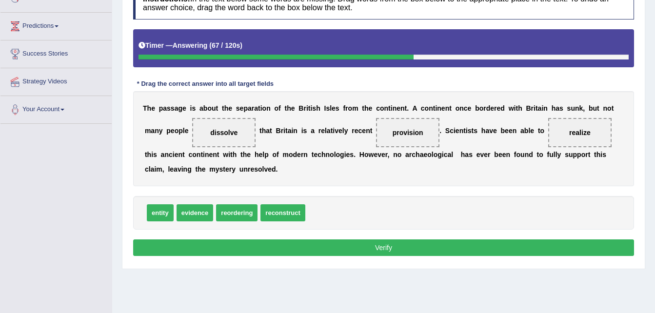
click at [301, 250] on button "Verify" at bounding box center [383, 248] width 501 height 17
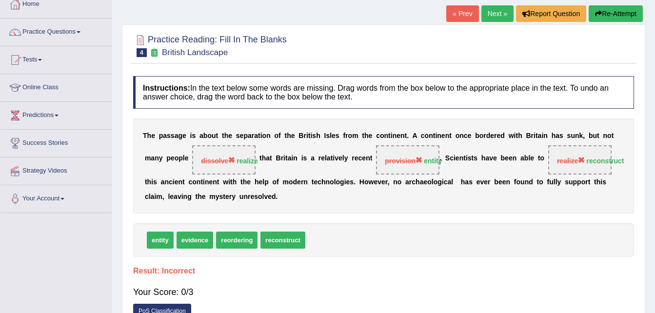
scroll to position [54, 0]
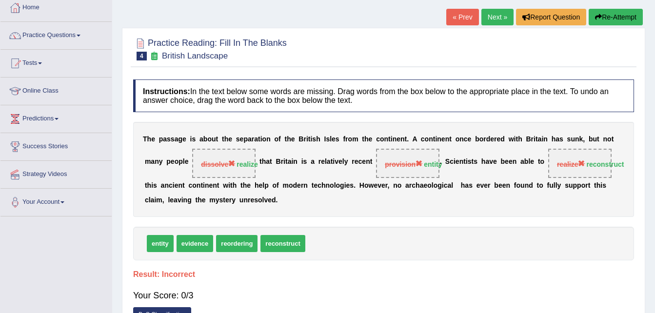
click at [491, 18] on link "Next »" at bounding box center [498, 17] width 32 height 17
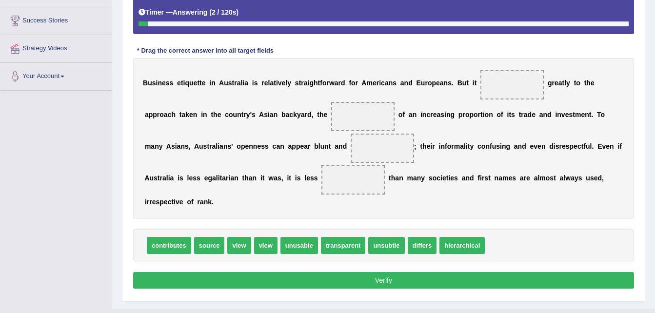
scroll to position [179, 0]
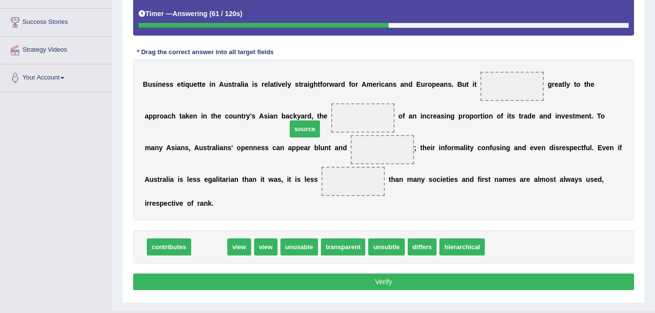
drag, startPoint x: 203, startPoint y: 234, endPoint x: 310, endPoint y: 106, distance: 166.6
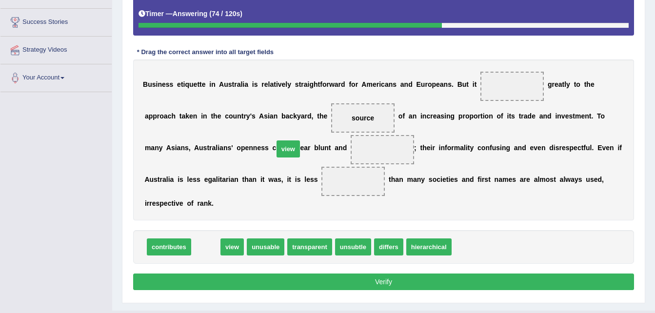
drag, startPoint x: 207, startPoint y: 237, endPoint x: 289, endPoint y: 161, distance: 111.9
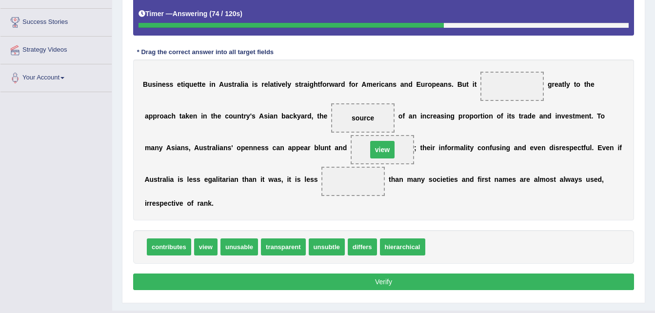
click at [351, 161] on span "view" at bounding box center [382, 149] width 63 height 29
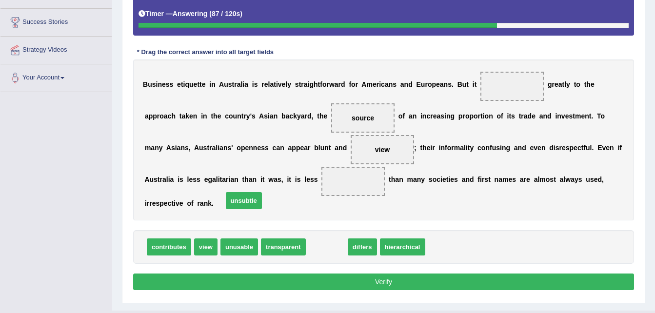
drag, startPoint x: 321, startPoint y: 237, endPoint x: 236, endPoint y: 190, distance: 96.3
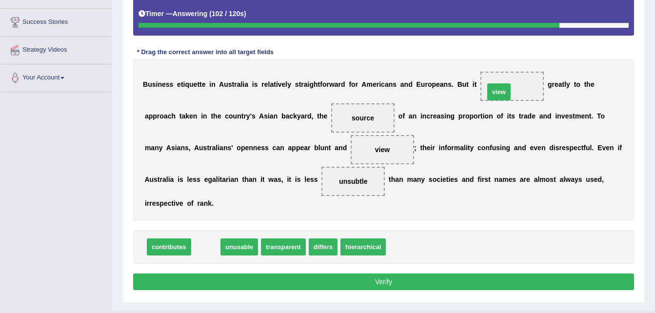
drag, startPoint x: 201, startPoint y: 235, endPoint x: 498, endPoint y: 97, distance: 327.9
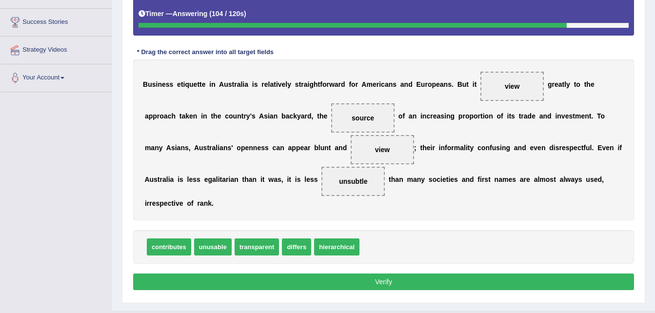
click at [398, 274] on button "Verify" at bounding box center [383, 282] width 501 height 17
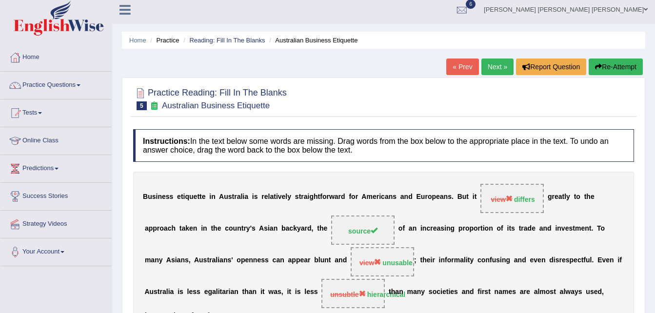
scroll to position [0, 0]
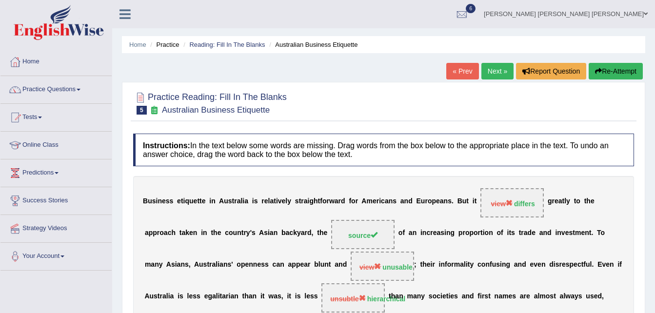
click at [495, 75] on link "Next »" at bounding box center [498, 71] width 32 height 17
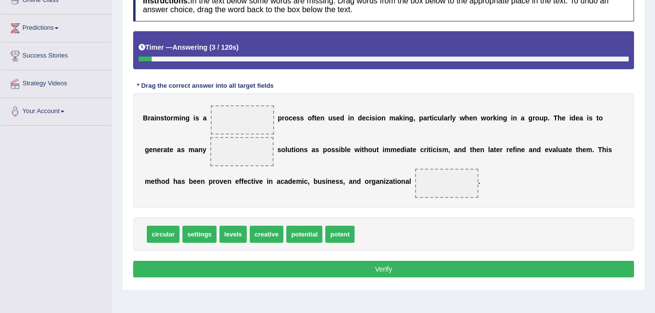
scroll to position [132, 0]
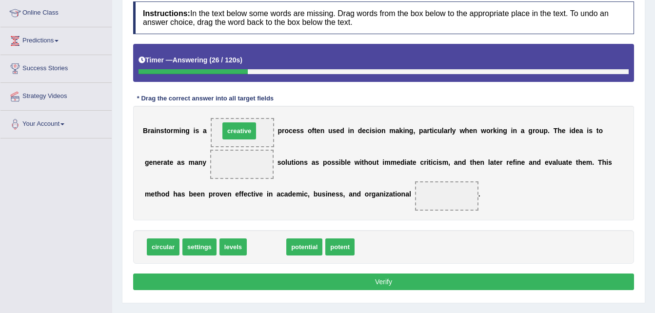
drag, startPoint x: 257, startPoint y: 247, endPoint x: 229, endPoint y: 131, distance: 119.3
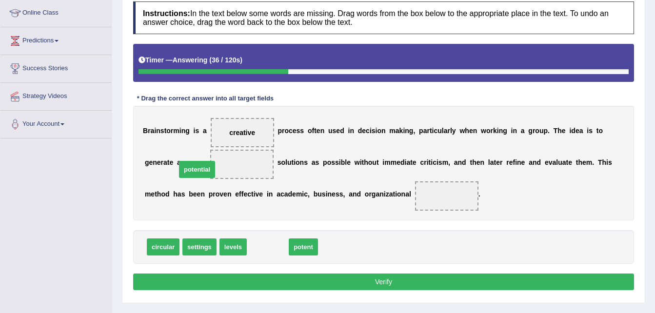
drag, startPoint x: 273, startPoint y: 247, endPoint x: 202, endPoint y: 170, distance: 105.0
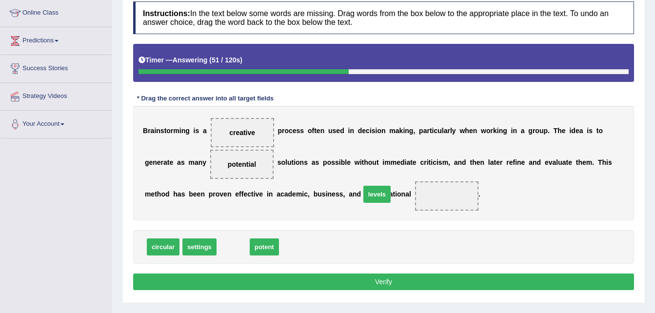
drag, startPoint x: 233, startPoint y: 249, endPoint x: 377, endPoint y: 196, distance: 153.3
click at [324, 282] on button "Verify" at bounding box center [383, 282] width 501 height 17
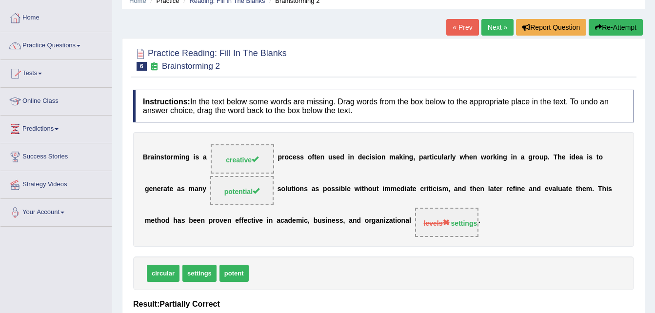
scroll to position [23, 0]
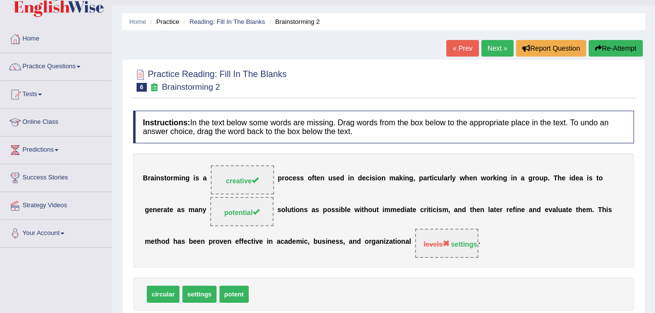
click at [508, 46] on link "Next »" at bounding box center [498, 48] width 32 height 17
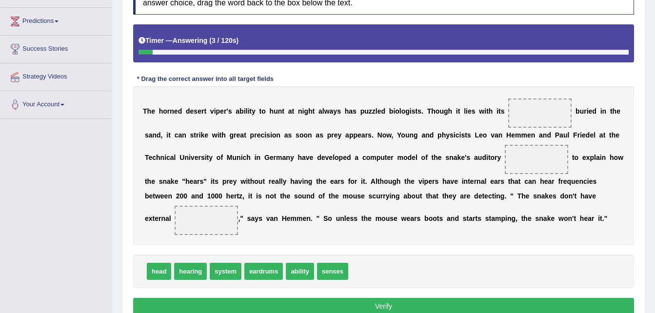
scroll to position [154, 0]
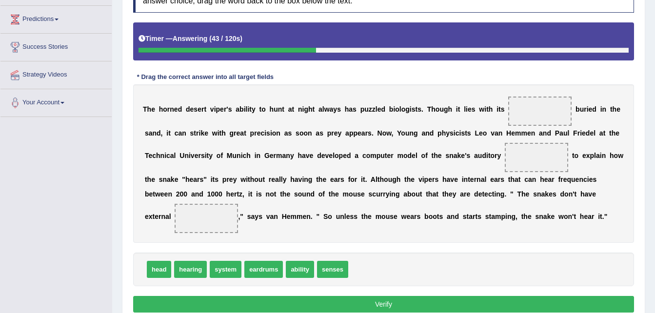
click at [289, 274] on span "ability" at bounding box center [300, 269] width 28 height 17
drag, startPoint x: 297, startPoint y: 265, endPoint x: 507, endPoint y: 111, distance: 260.5
click at [526, 111] on span "ability" at bounding box center [540, 111] width 29 height 18
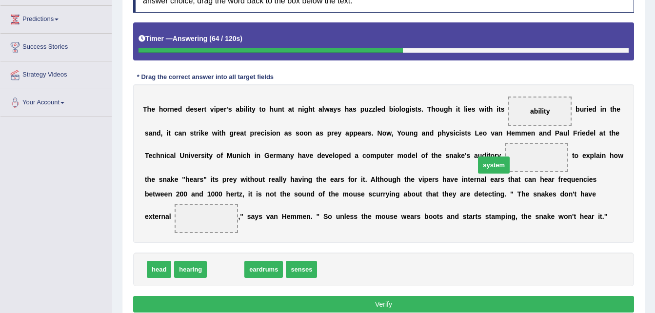
drag, startPoint x: 215, startPoint y: 269, endPoint x: 479, endPoint y: 157, distance: 287.3
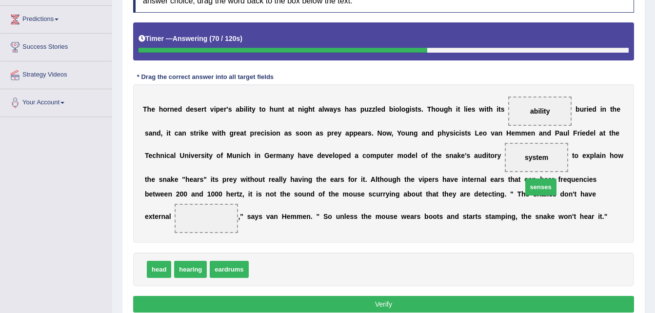
drag, startPoint x: 272, startPoint y: 269, endPoint x: 534, endPoint y: 203, distance: 270.5
click at [448, 310] on button "Verify" at bounding box center [383, 304] width 501 height 17
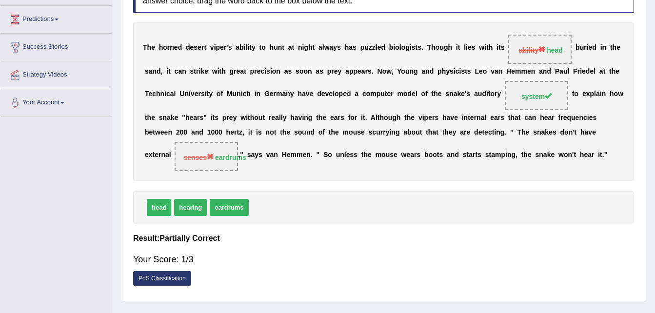
scroll to position [0, 0]
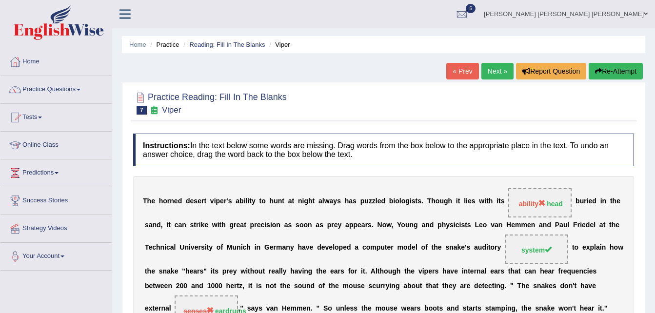
click at [489, 68] on link "Next »" at bounding box center [498, 71] width 32 height 17
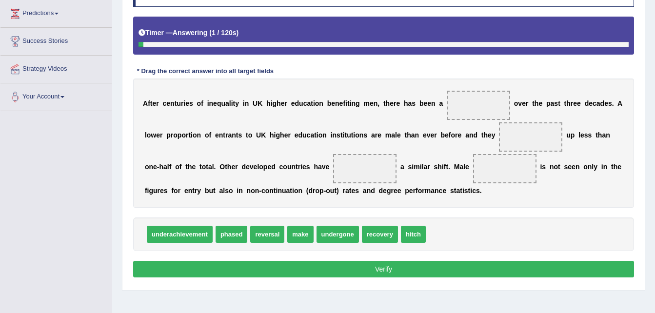
scroll to position [165, 0]
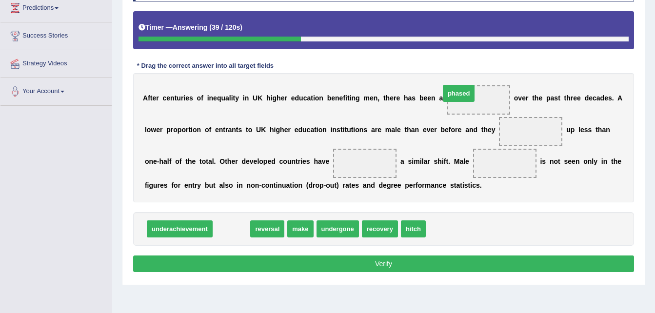
drag, startPoint x: 236, startPoint y: 229, endPoint x: 465, endPoint y: 85, distance: 270.1
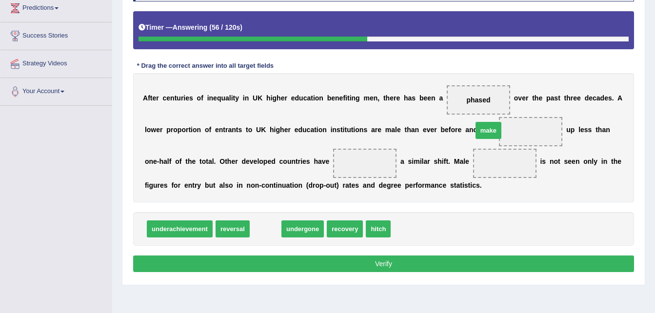
drag, startPoint x: 250, startPoint y: 232, endPoint x: 470, endPoint y: 137, distance: 239.3
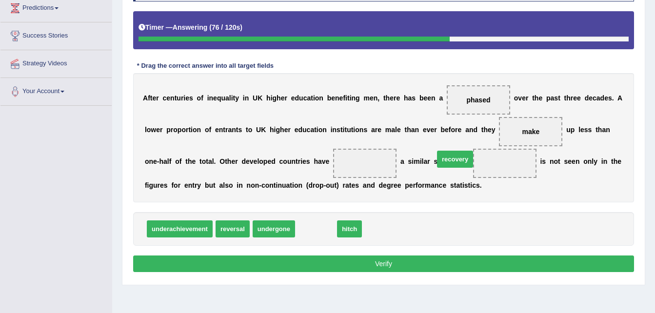
drag, startPoint x: 309, startPoint y: 233, endPoint x: 453, endPoint y: 161, distance: 160.4
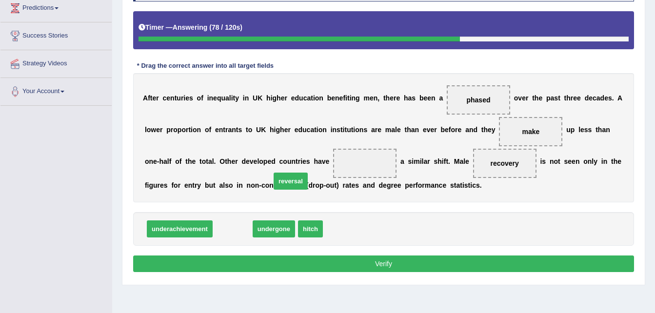
drag, startPoint x: 217, startPoint y: 233, endPoint x: 297, endPoint y: 171, distance: 100.5
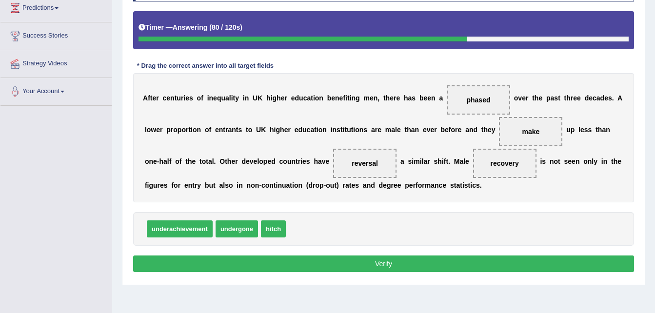
click at [262, 271] on button "Verify" at bounding box center [383, 264] width 501 height 17
